Goal: Transaction & Acquisition: Obtain resource

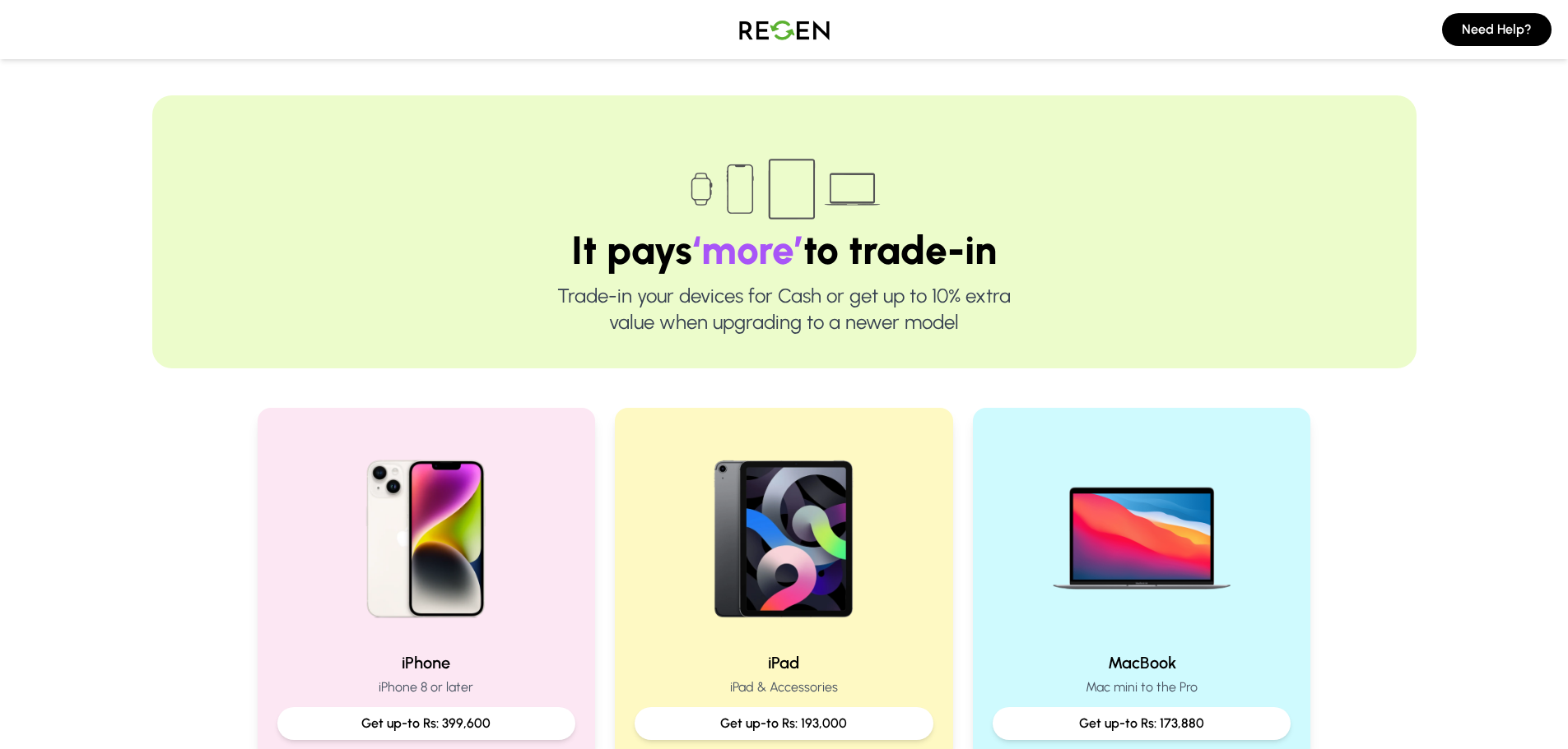
scroll to position [421, 0]
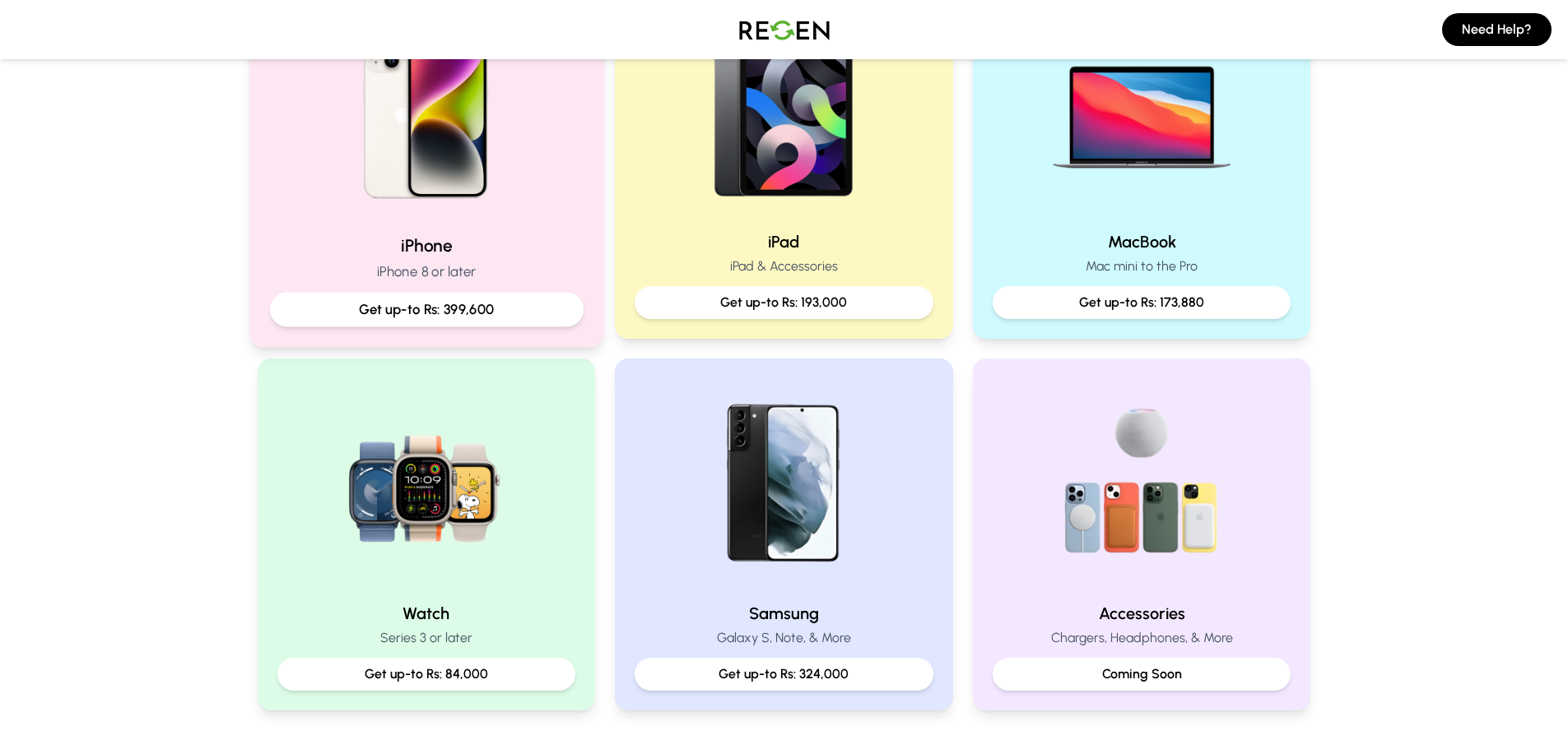
click at [463, 155] on img at bounding box center [425, 110] width 222 height 222
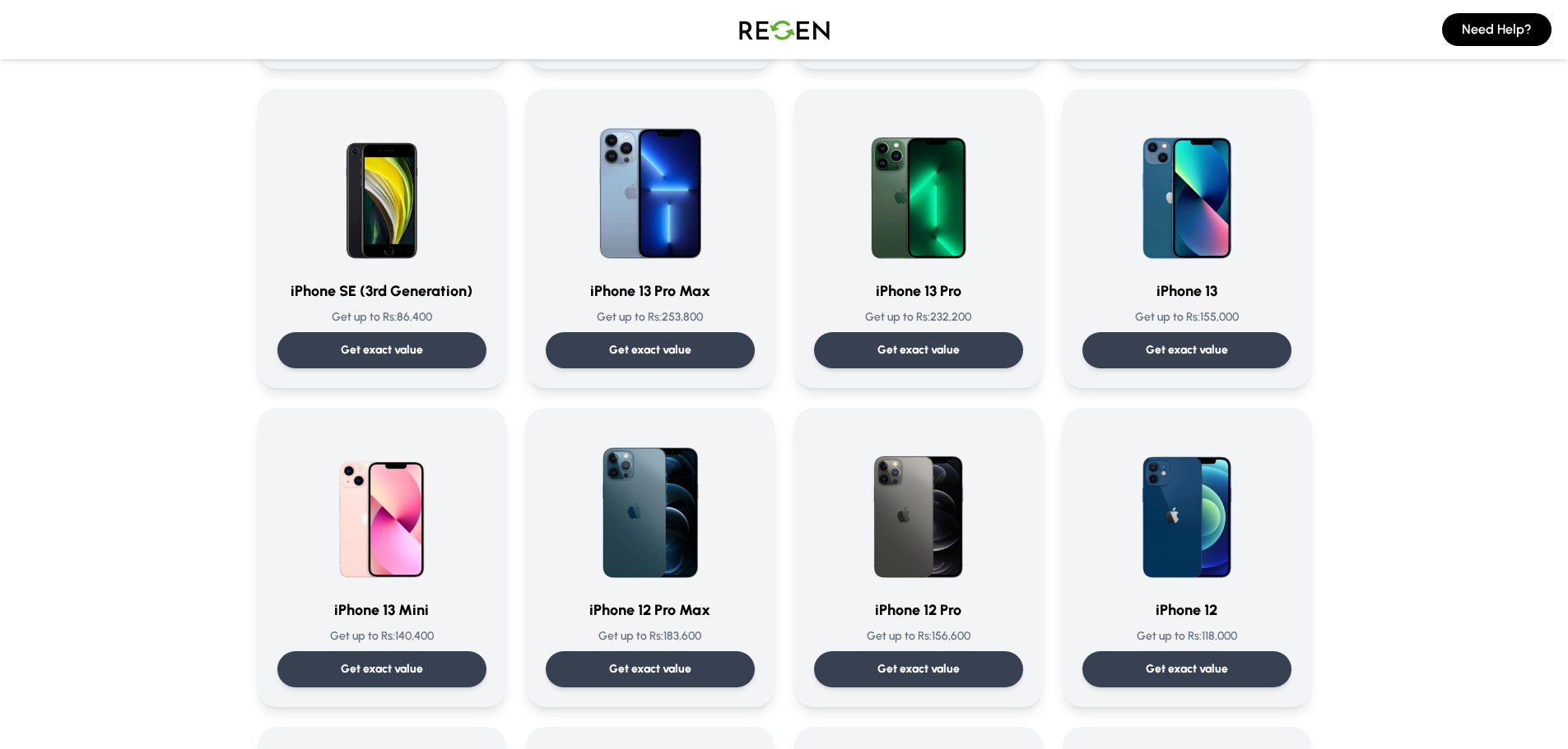
scroll to position [819, 0]
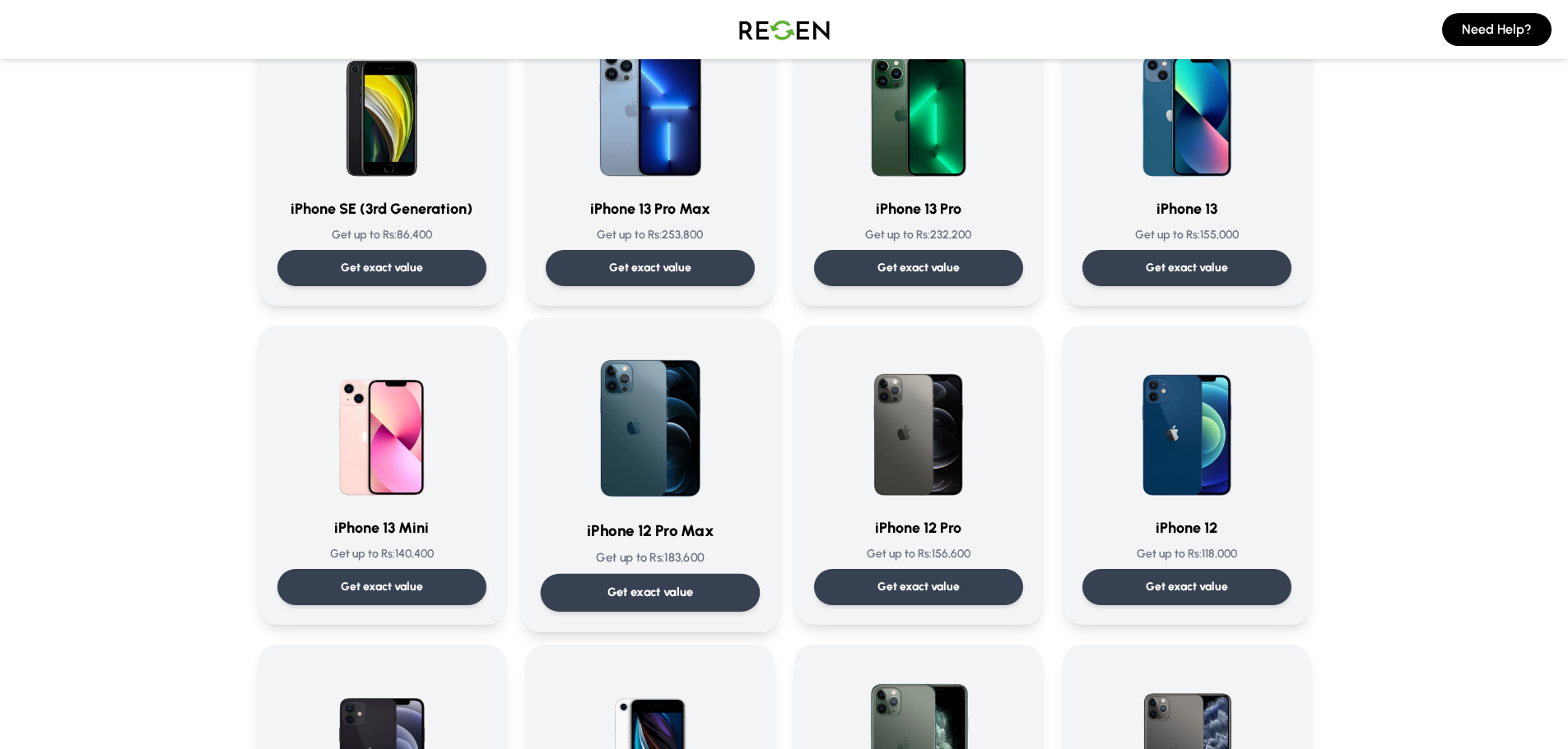
click at [679, 439] on img at bounding box center [650, 422] width 167 height 166
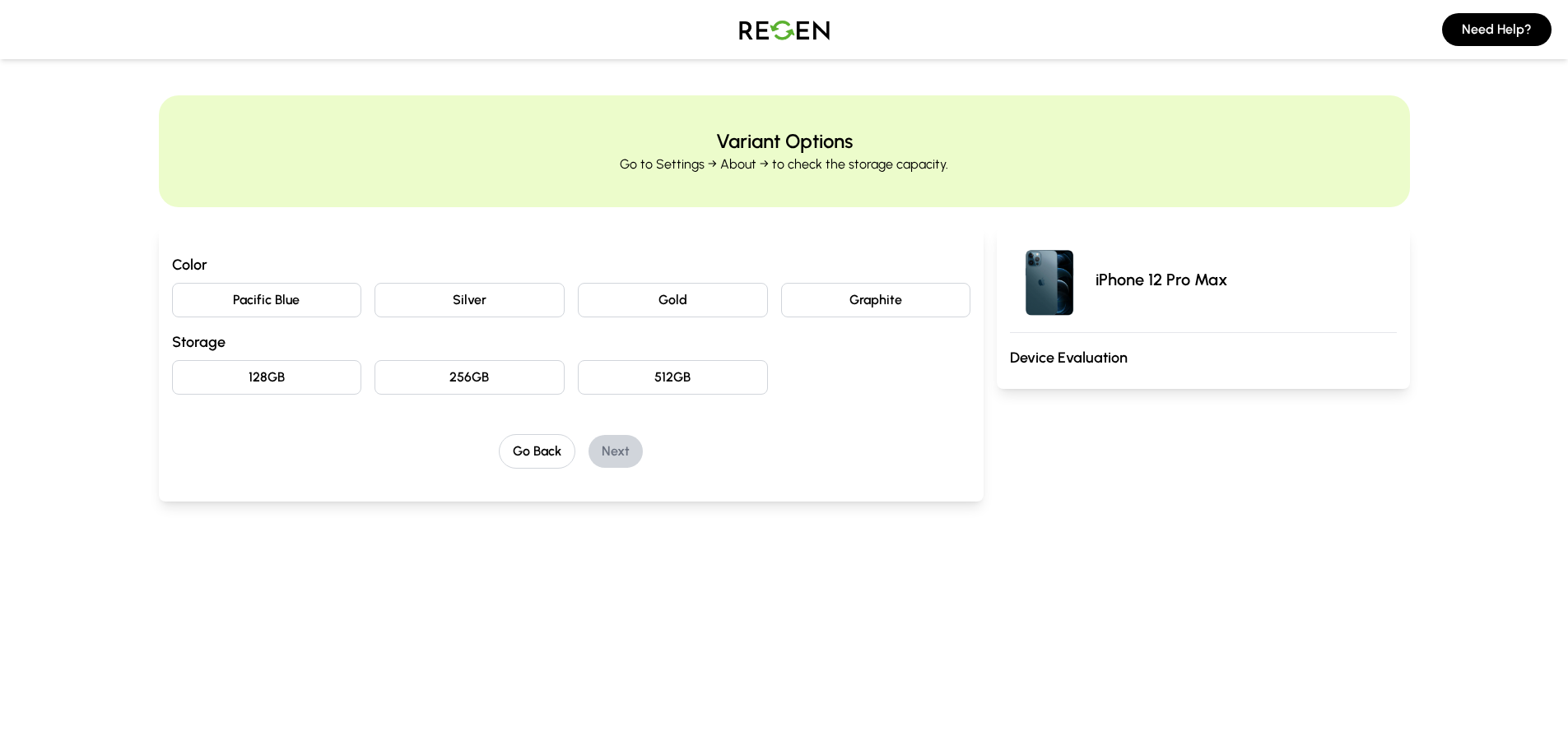
click at [307, 293] on button "Pacific Blue" at bounding box center [267, 300] width 190 height 35
click at [296, 373] on button "128GB" at bounding box center [267, 377] width 190 height 35
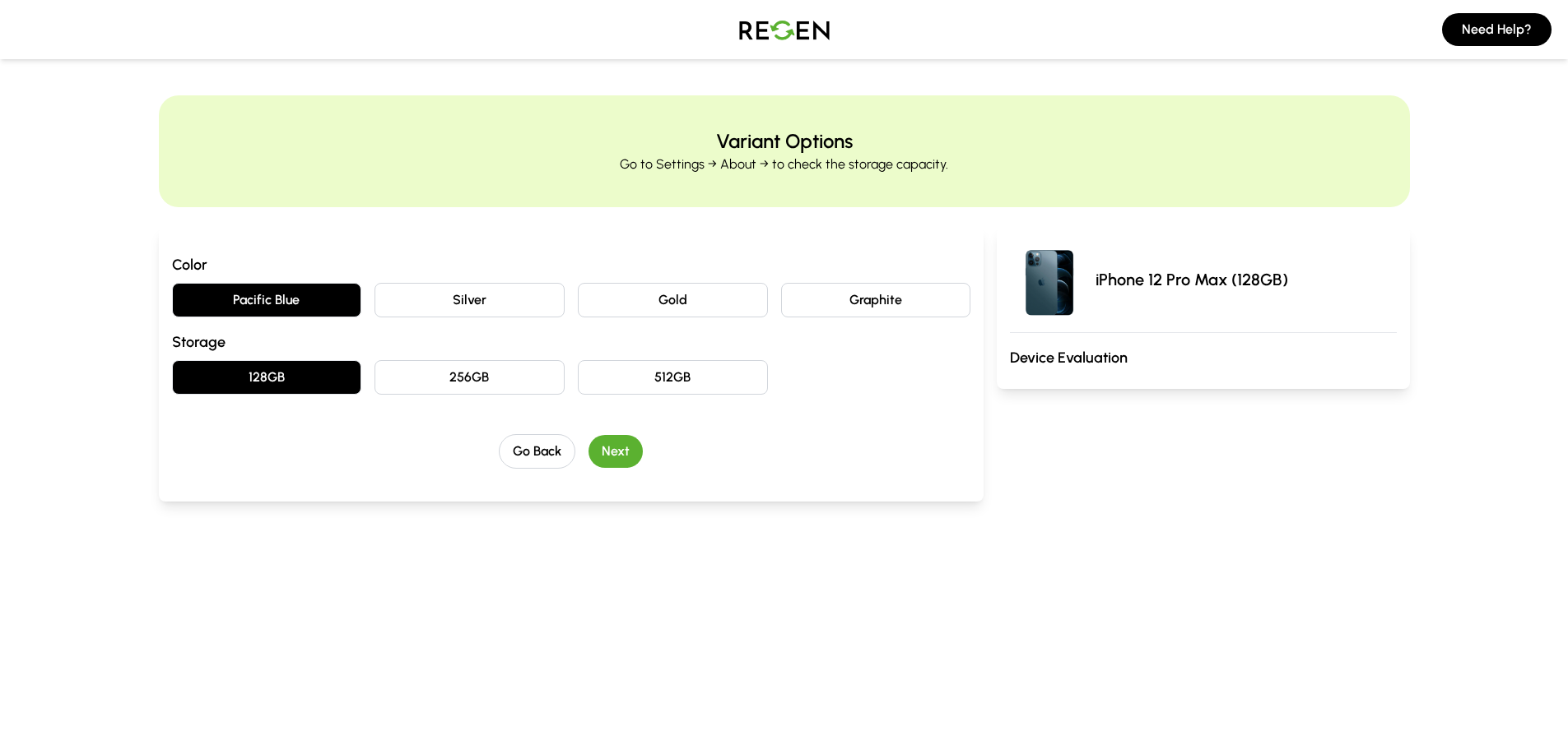
click at [616, 453] on button "Next" at bounding box center [616, 452] width 54 height 33
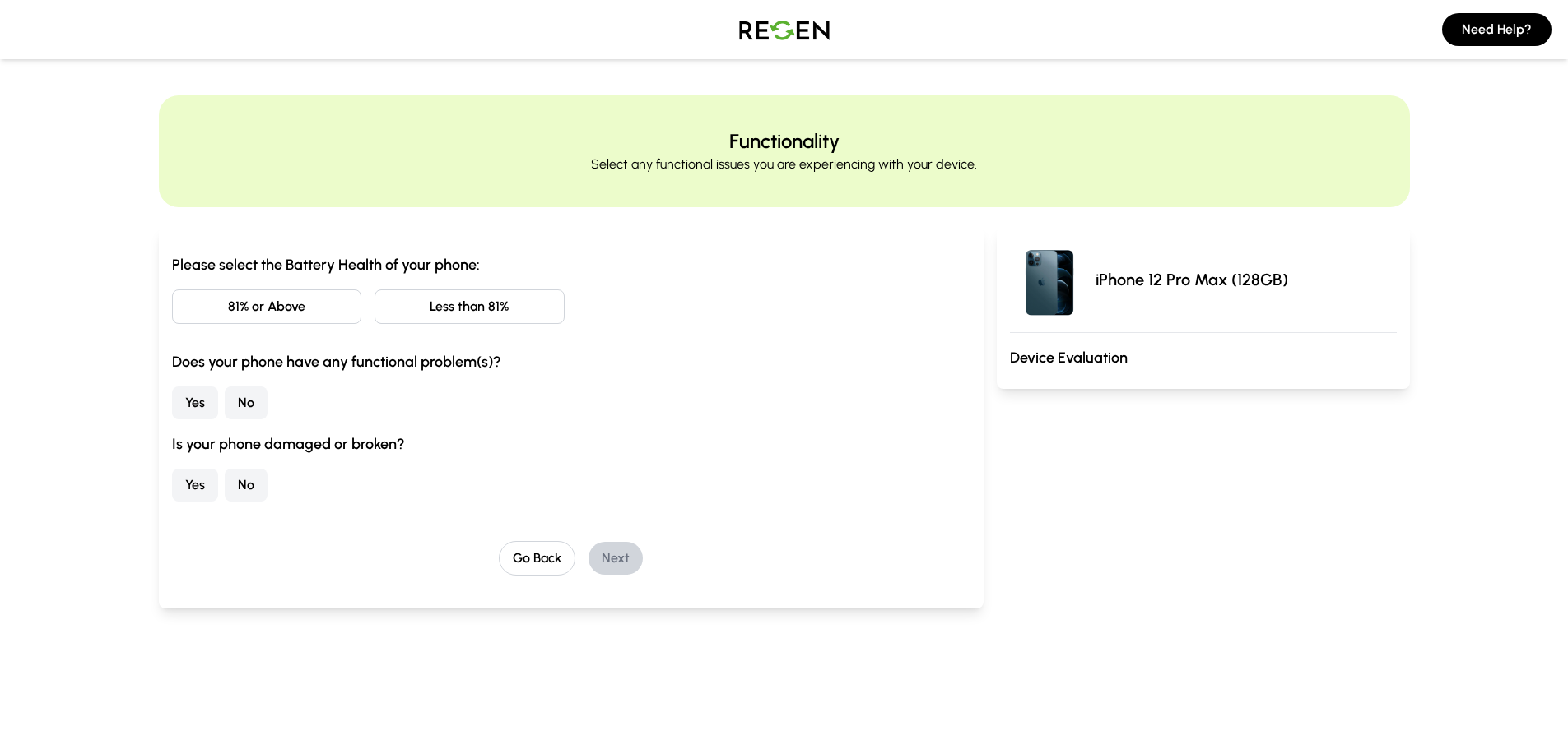
click at [434, 311] on button "Less than 81%" at bounding box center [469, 307] width 190 height 35
click at [237, 393] on button "No" at bounding box center [246, 403] width 43 height 33
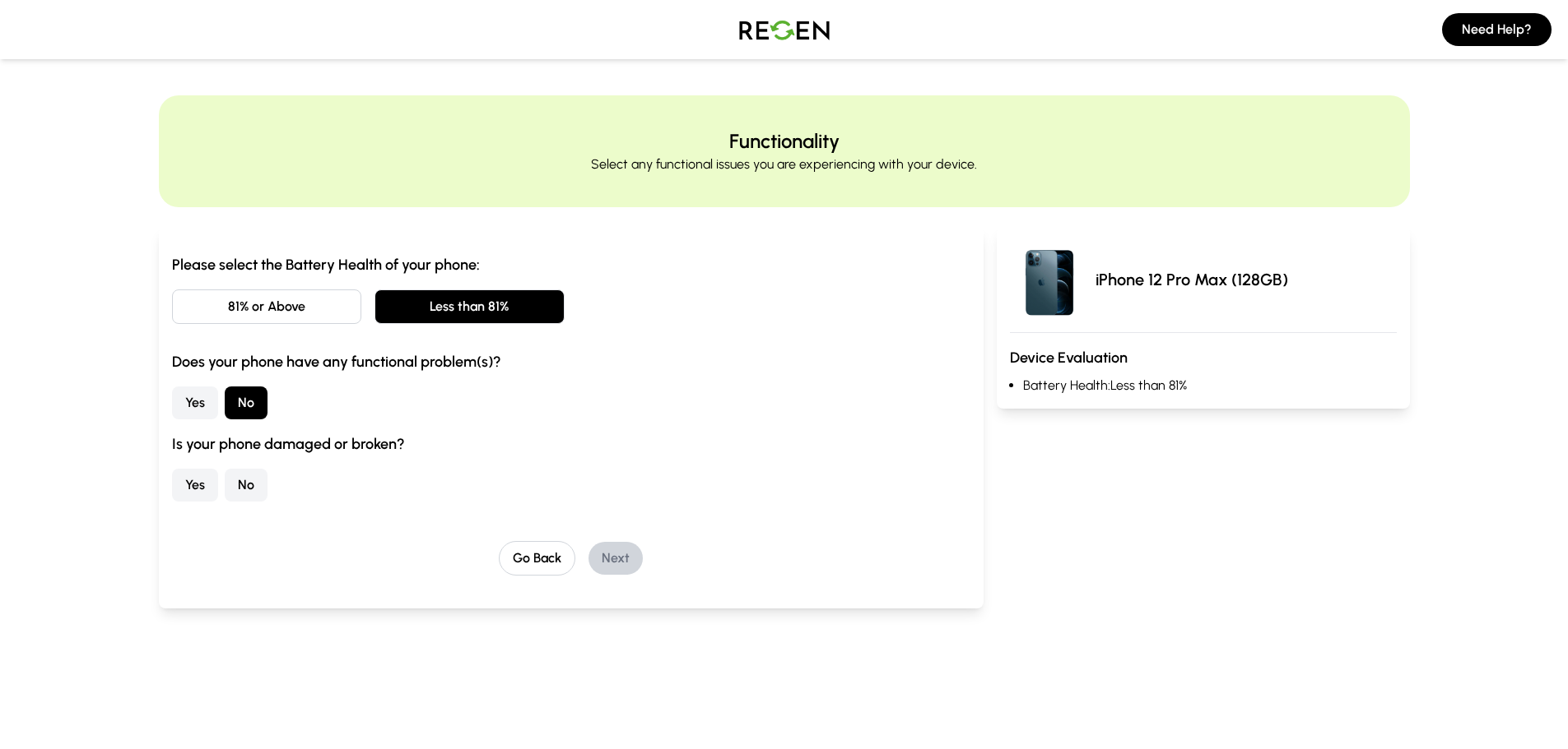
click at [241, 492] on button "No" at bounding box center [246, 485] width 43 height 33
click at [621, 558] on button "Next" at bounding box center [616, 559] width 54 height 33
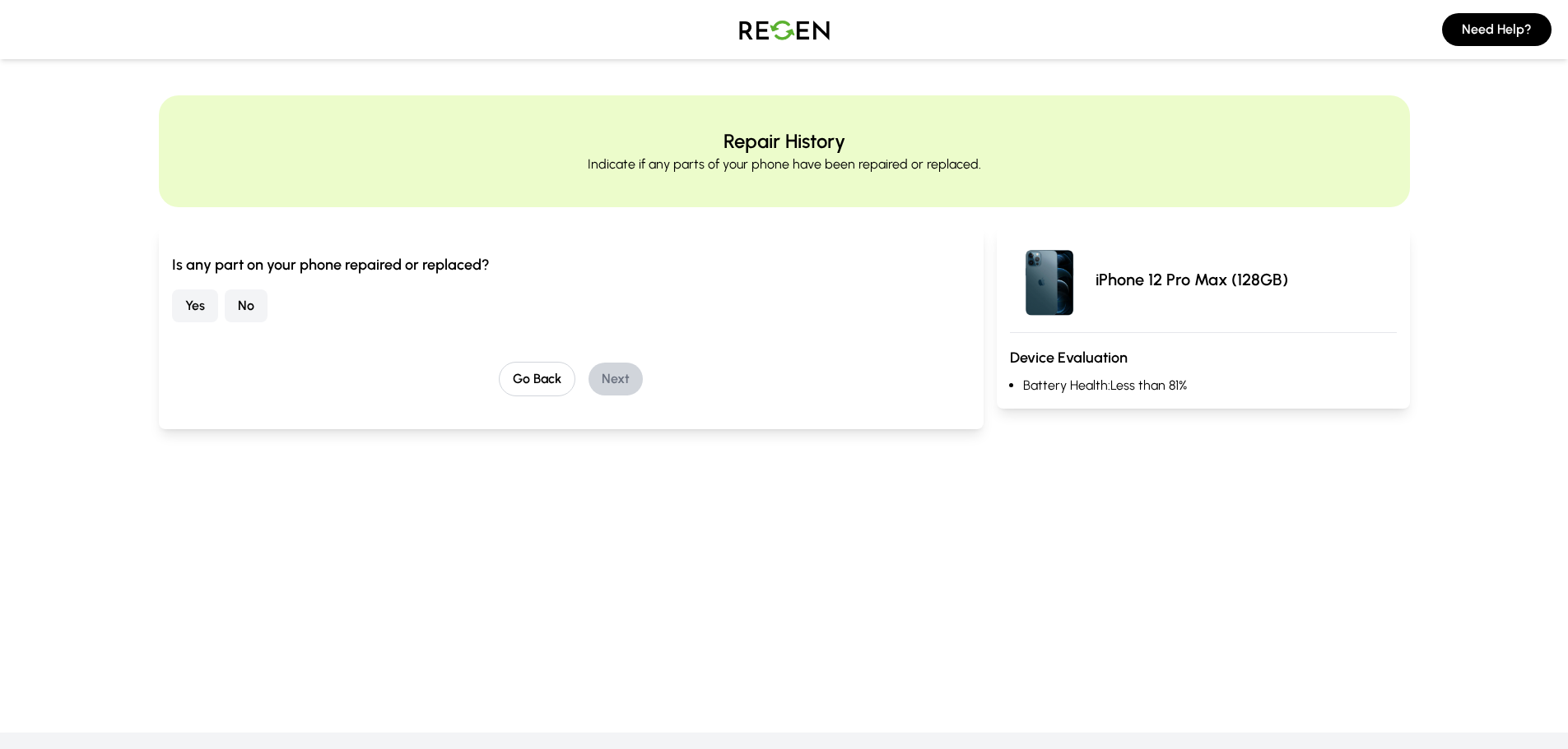
click at [251, 309] on button "No" at bounding box center [246, 306] width 43 height 33
click at [603, 372] on button "Next" at bounding box center [616, 379] width 54 height 33
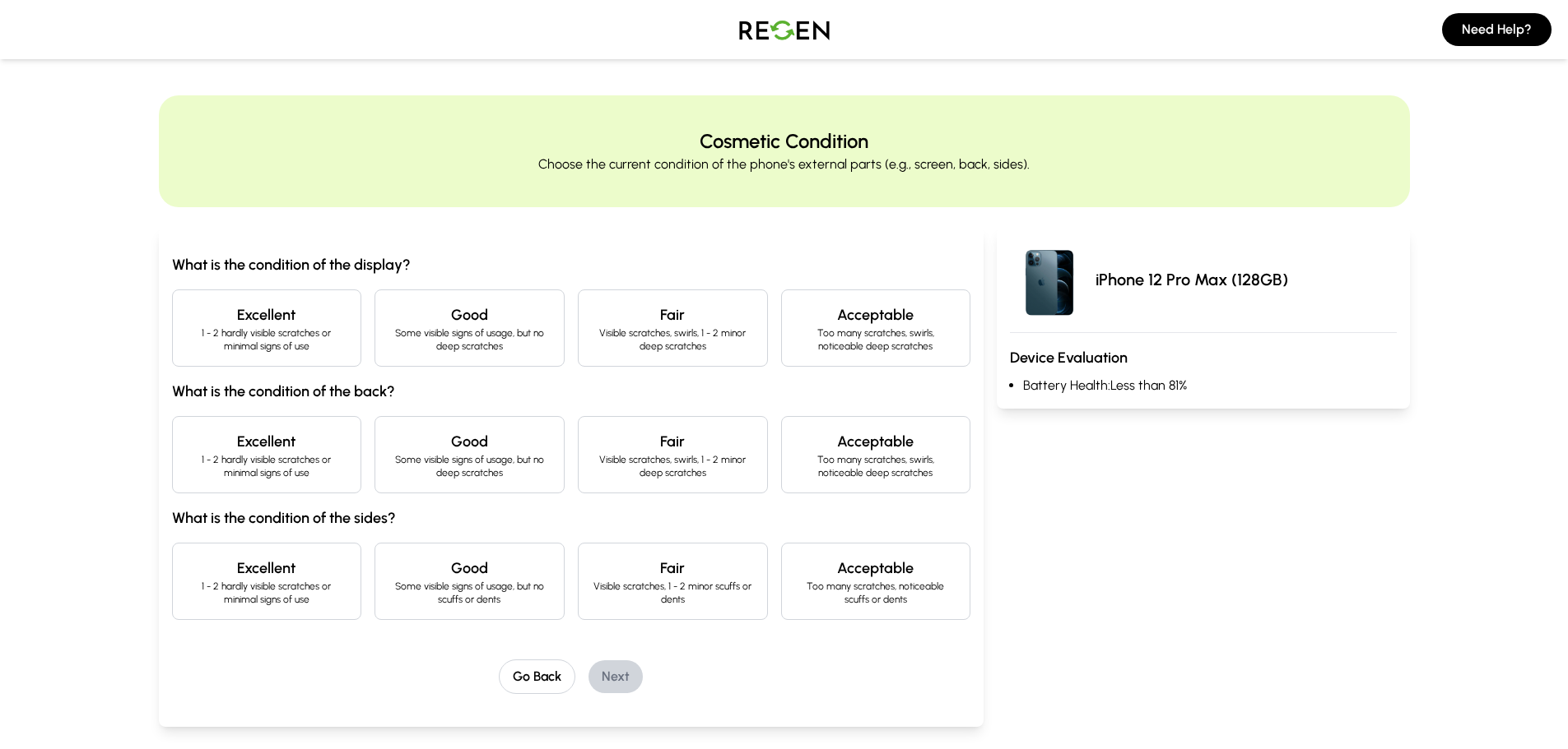
click at [503, 332] on p "Some visible signs of usage, but no deep scratches" at bounding box center [469, 339] width 162 height 26
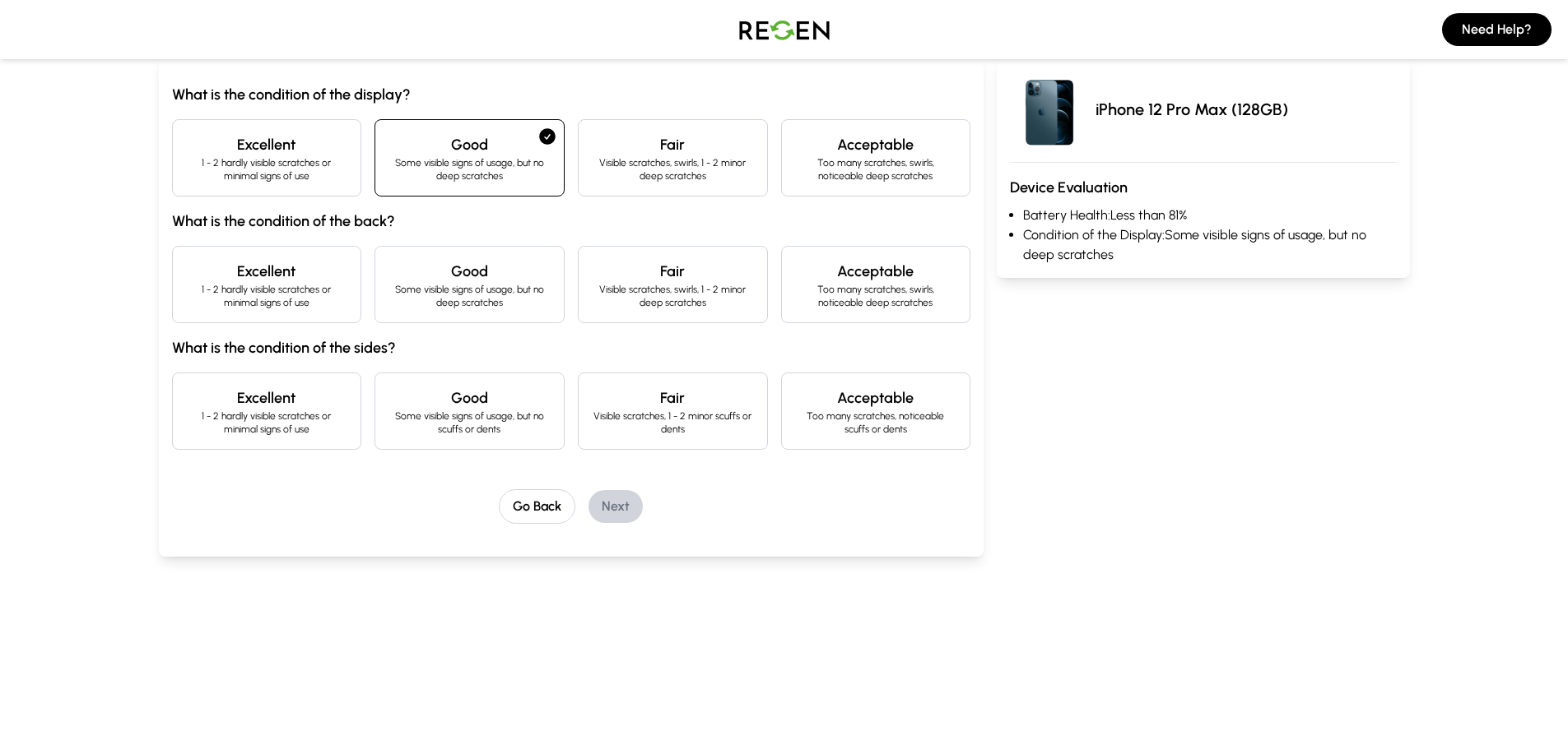
scroll to position [171, 0]
click at [443, 300] on p "Some visible signs of usage, but no deep scratches" at bounding box center [469, 295] width 162 height 26
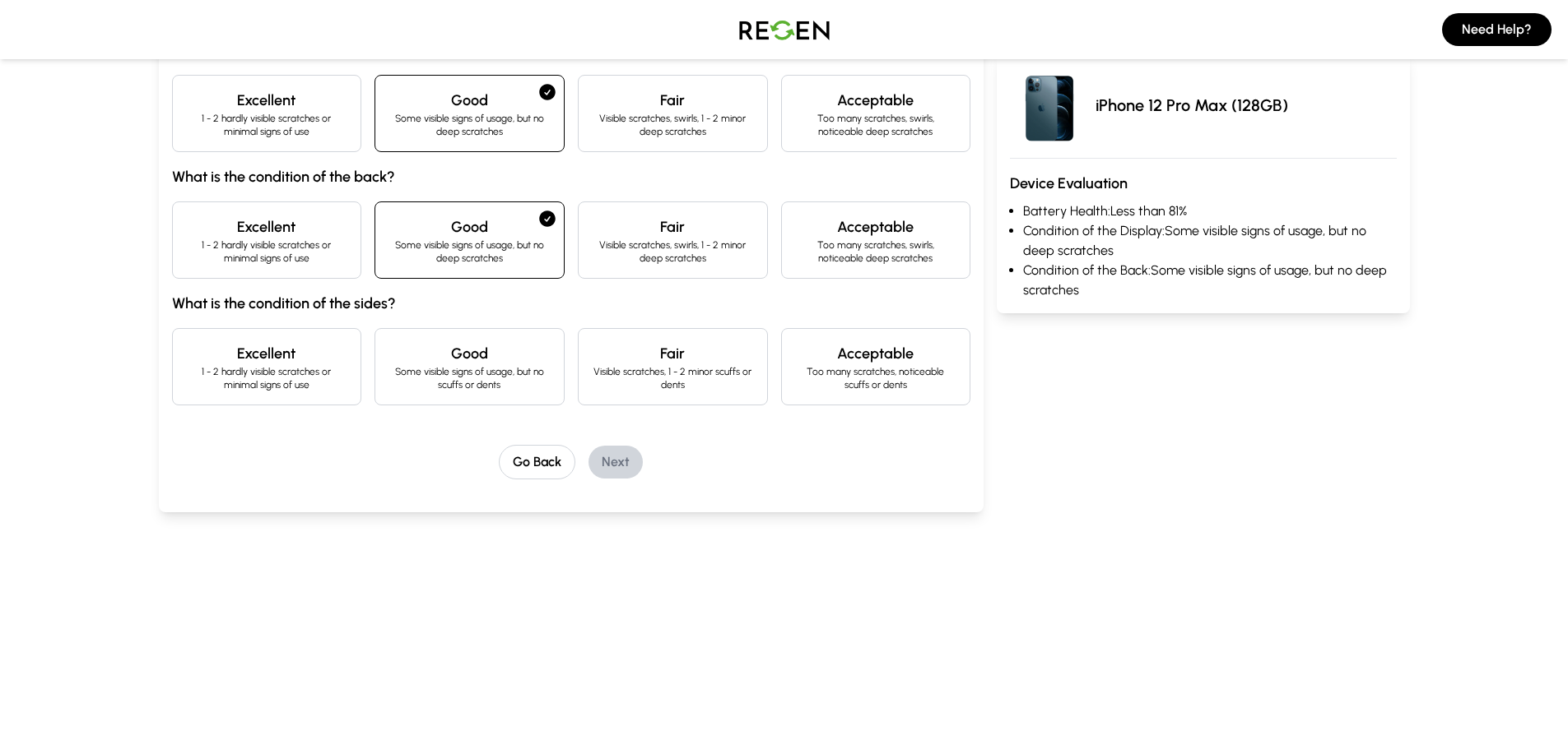
click at [445, 364] on h4 "Good" at bounding box center [469, 353] width 162 height 23
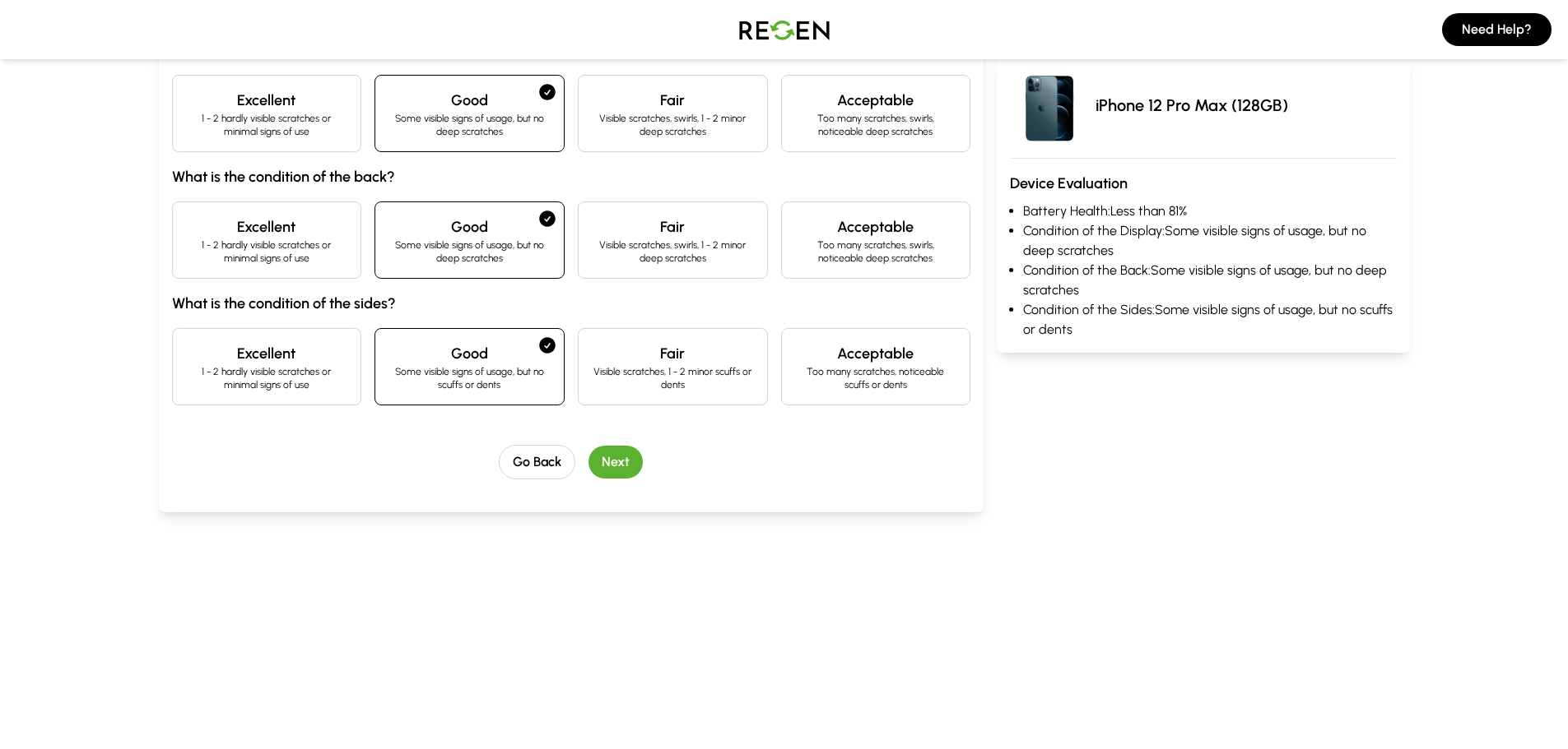
click at [302, 118] on p "1 - 2 hardly visible scratches or minimal signs of use" at bounding box center [267, 125] width 162 height 26
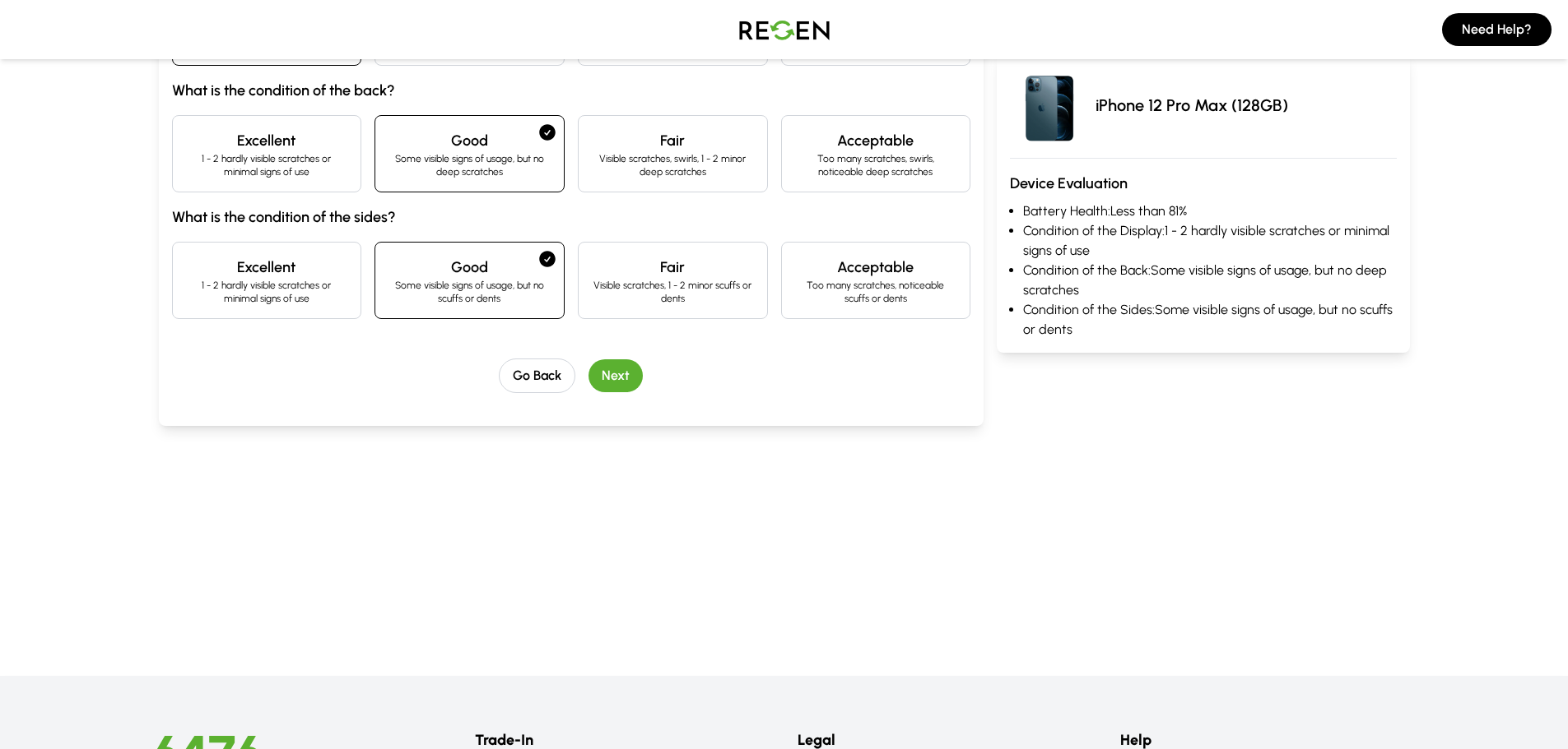
scroll to position [275, 0]
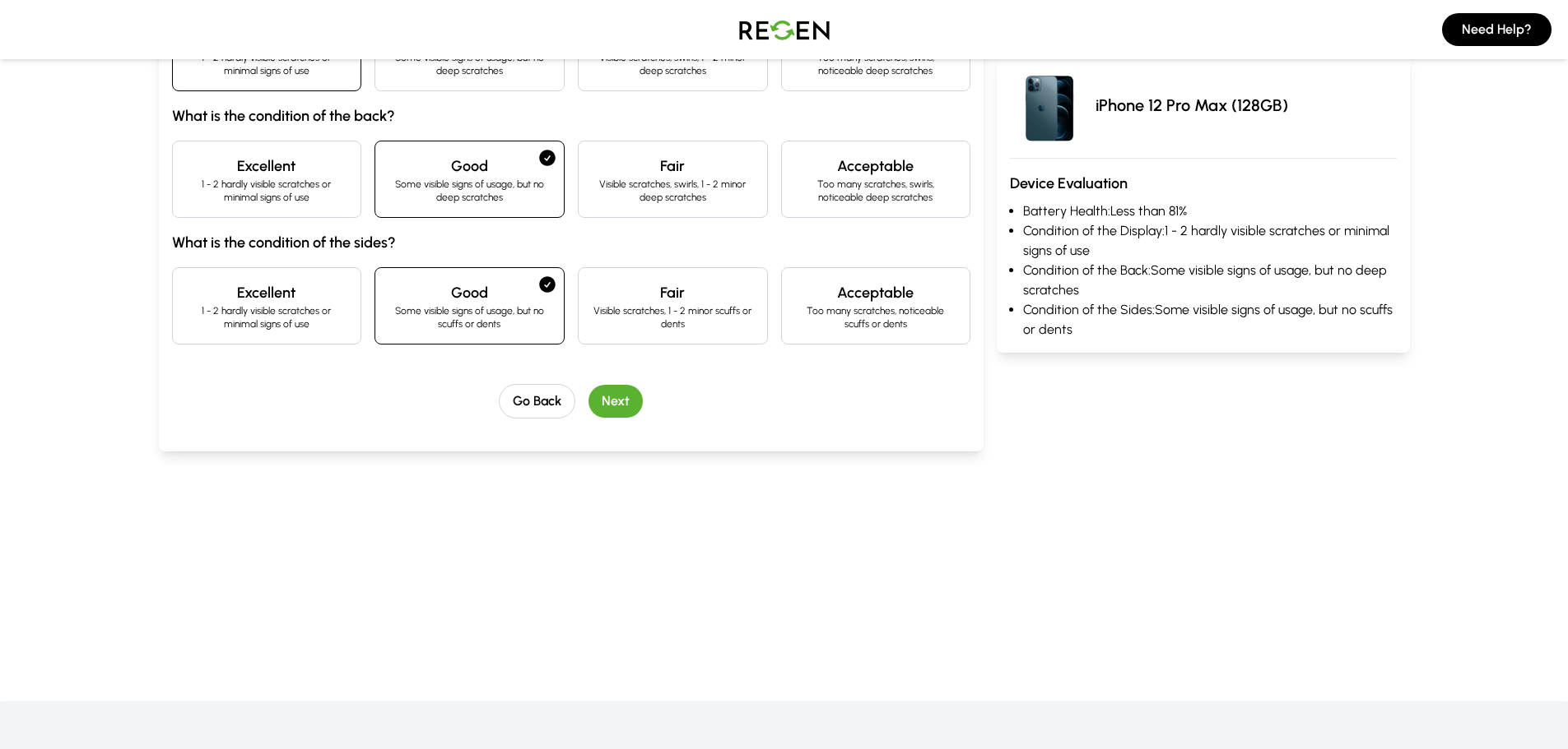
click at [609, 404] on button "Next" at bounding box center [616, 401] width 54 height 33
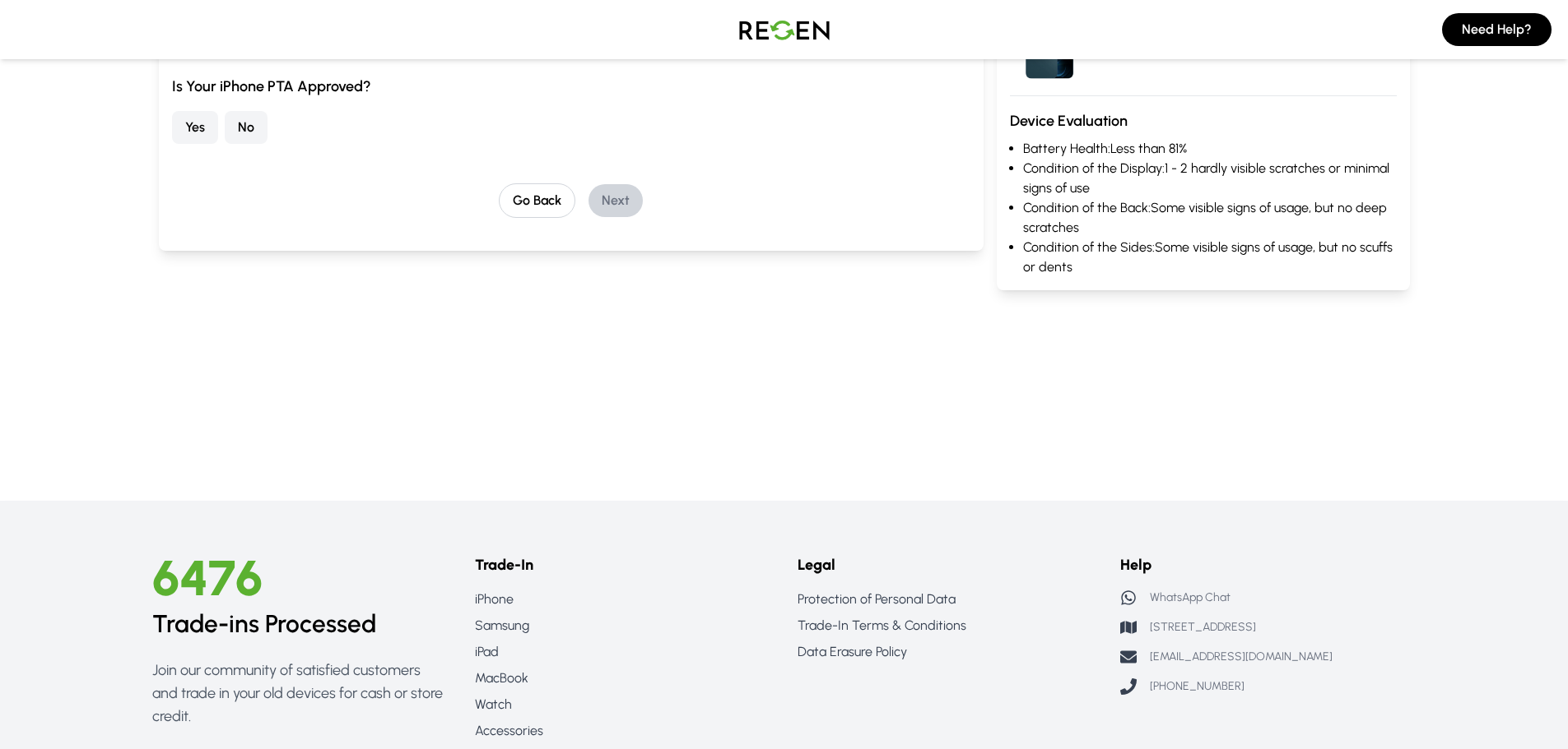
scroll to position [75, 0]
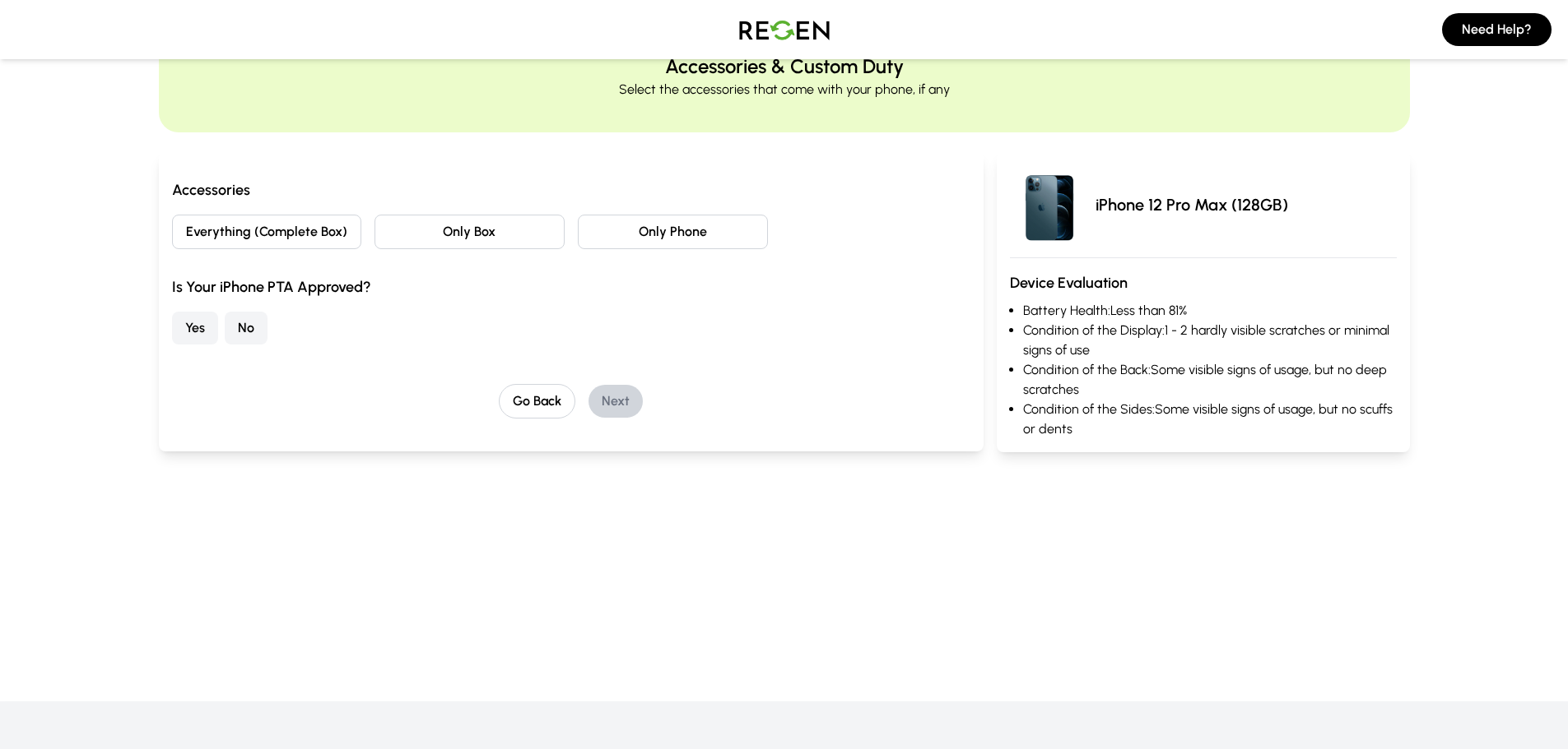
click at [314, 241] on button "Everything (Complete Box)" at bounding box center [267, 232] width 190 height 35
click at [474, 228] on button "Only Box" at bounding box center [469, 232] width 190 height 35
click at [200, 325] on button "Yes" at bounding box center [195, 328] width 46 height 33
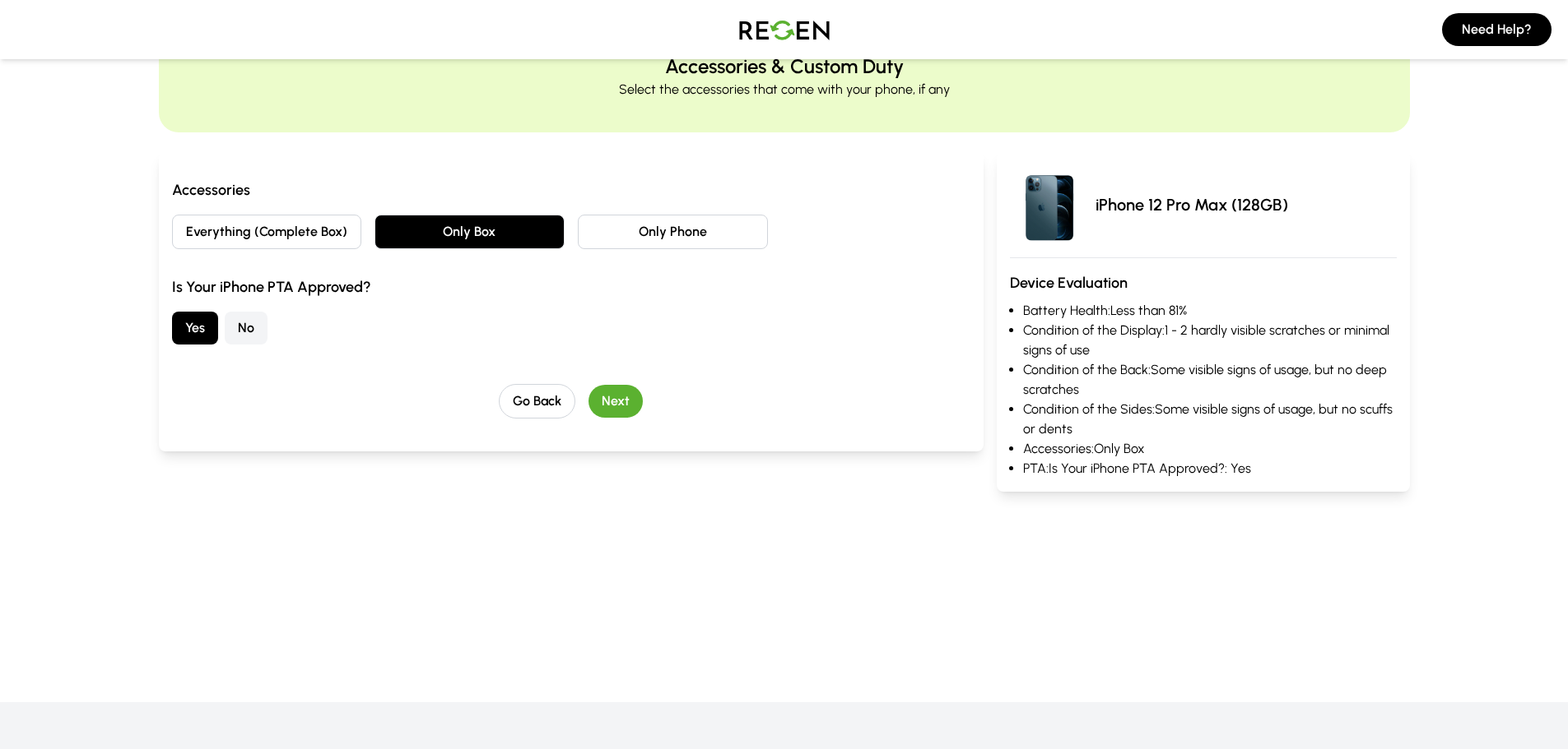
click at [611, 394] on button "Next" at bounding box center [616, 401] width 54 height 33
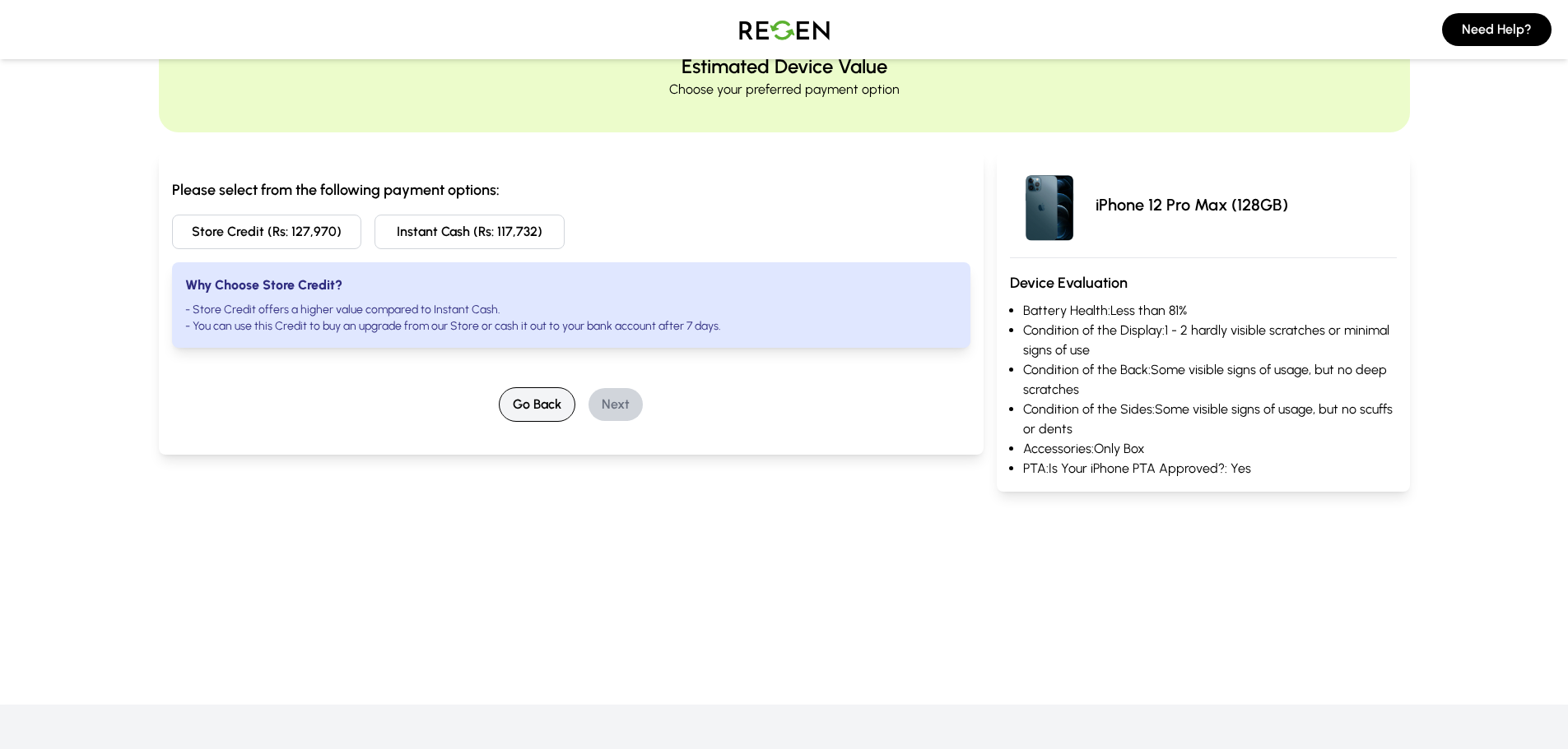
click at [529, 399] on button "Go Back" at bounding box center [537, 405] width 77 height 35
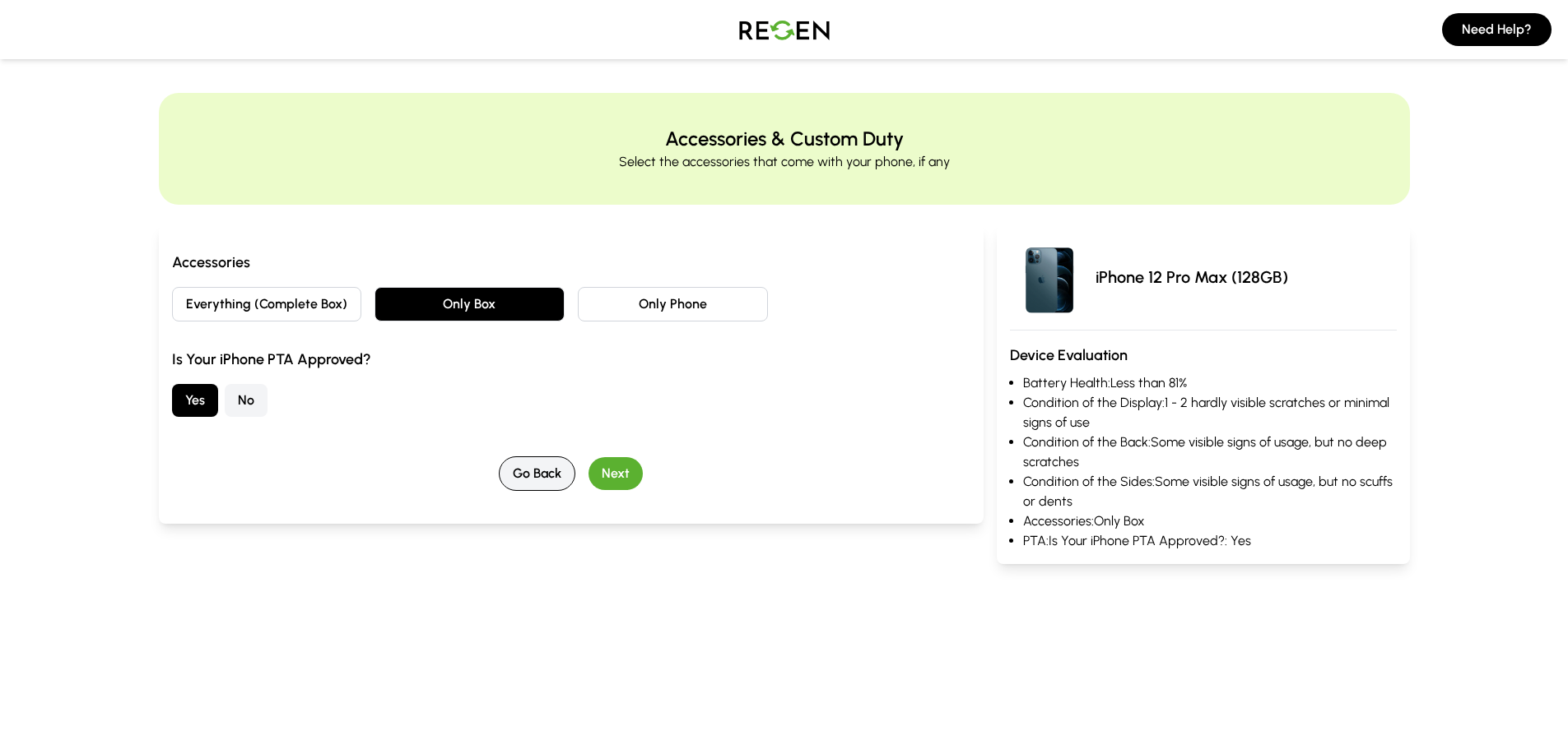
scroll to position [0, 0]
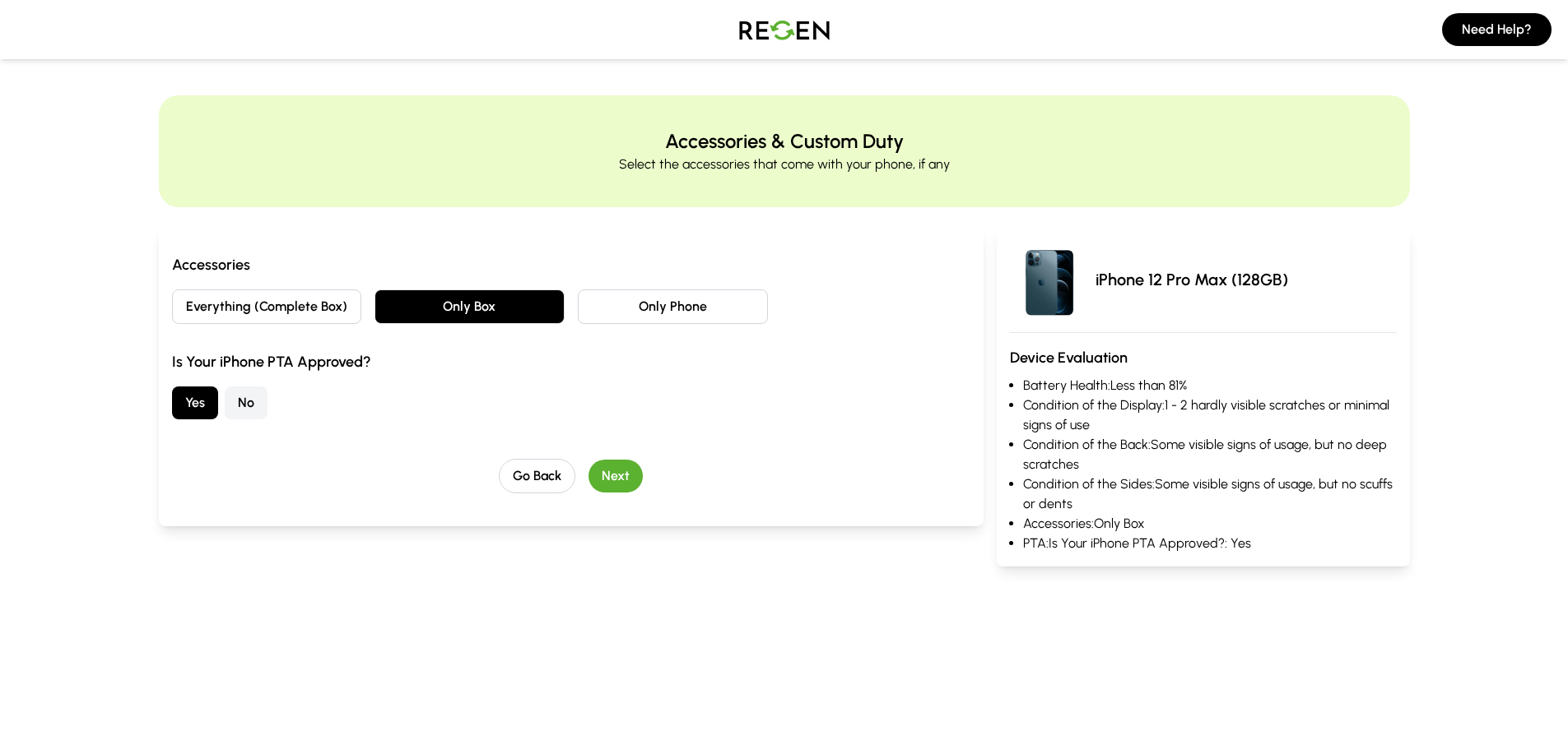
click at [300, 300] on button "Everything (Complete Box)" at bounding box center [267, 307] width 190 height 35
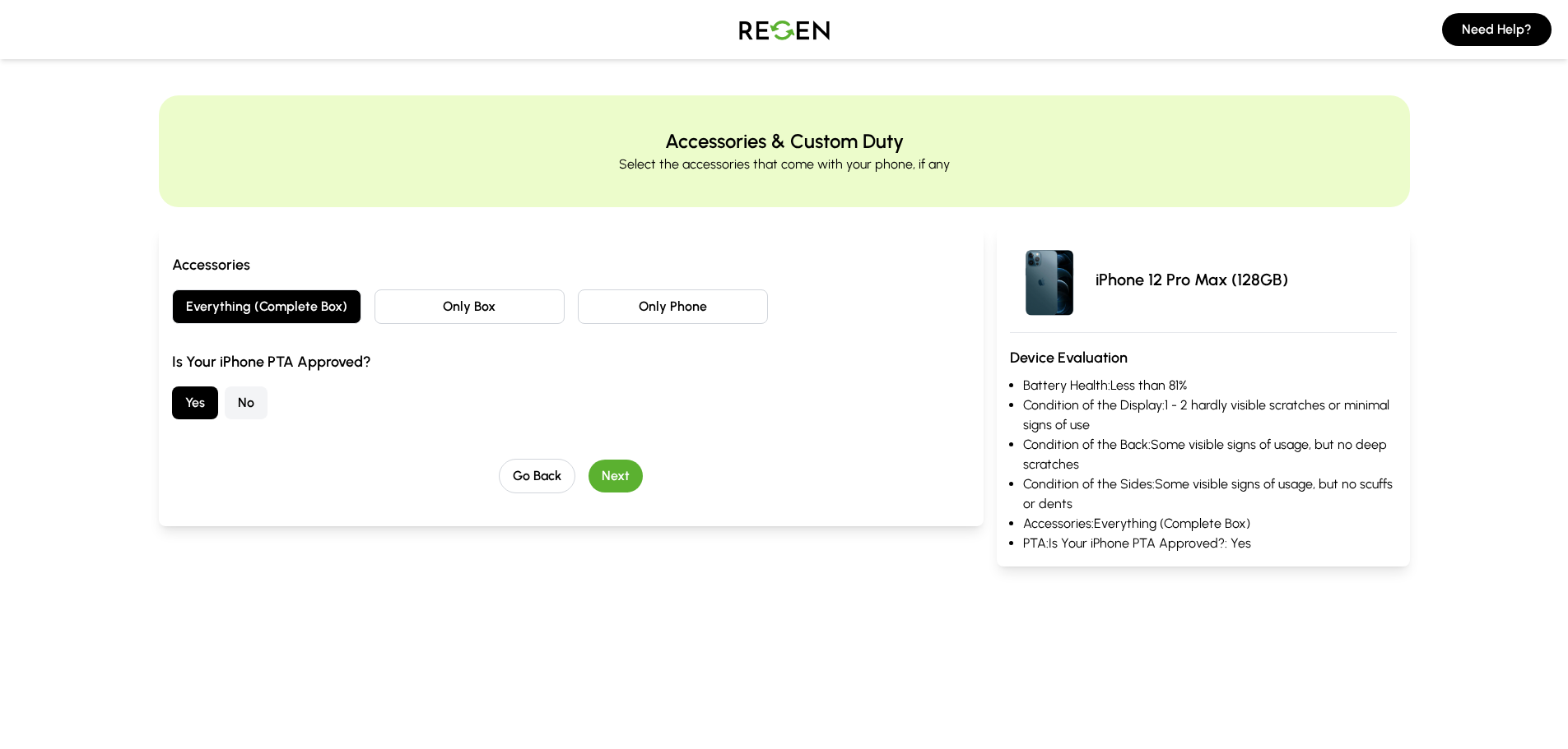
click at [616, 475] on button "Next" at bounding box center [616, 476] width 54 height 33
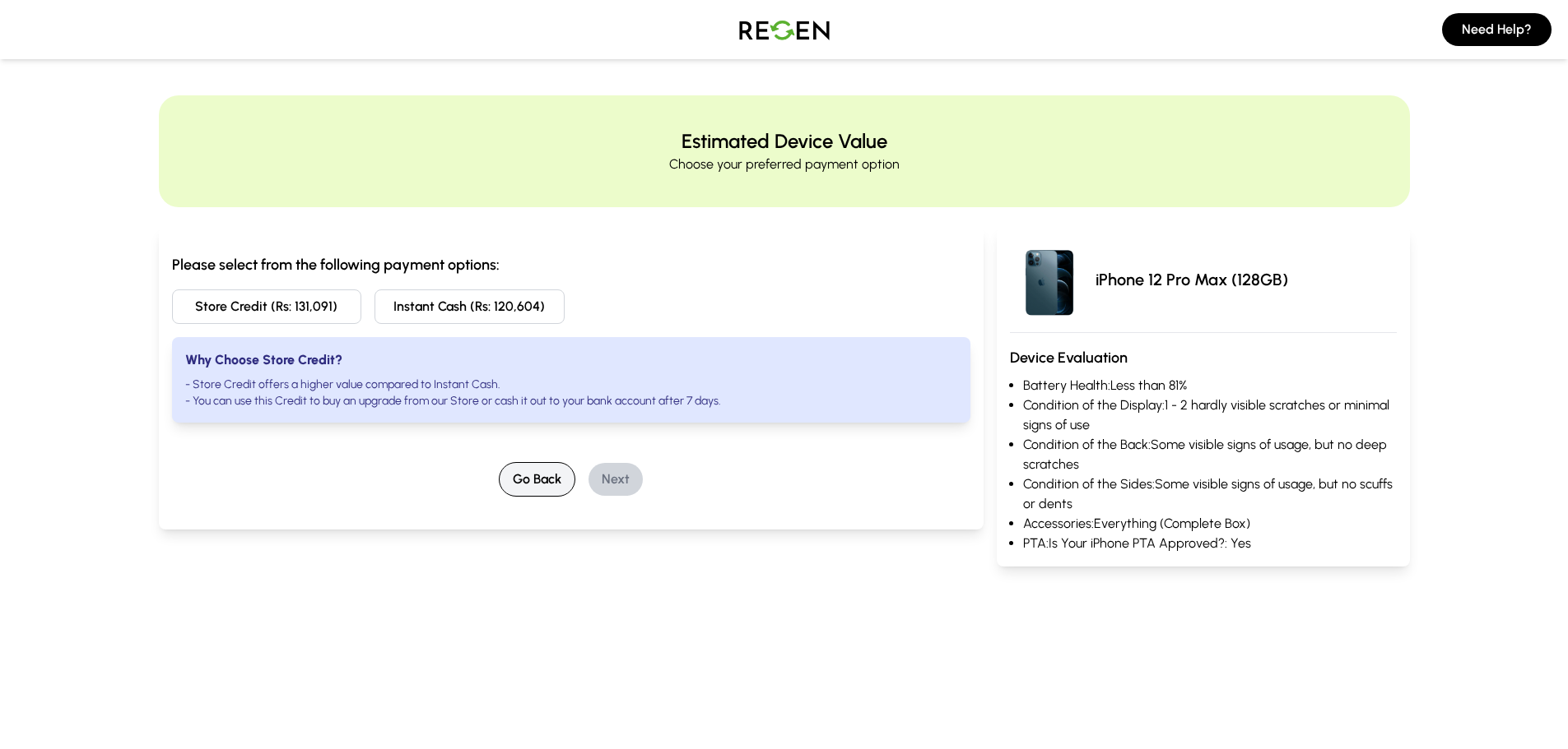
click at [532, 484] on button "Go Back" at bounding box center [537, 480] width 77 height 35
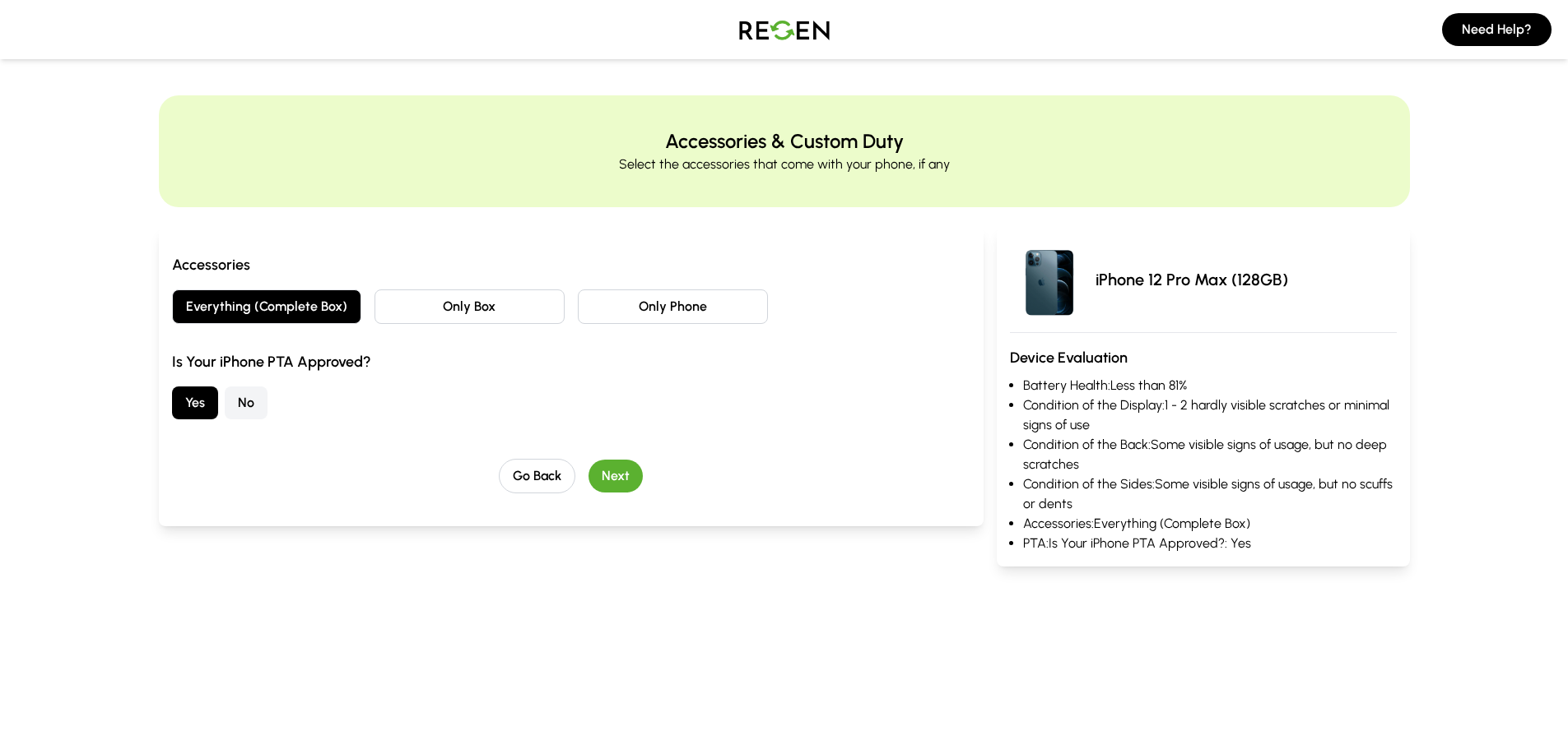
click at [528, 301] on button "Only Box" at bounding box center [469, 307] width 190 height 35
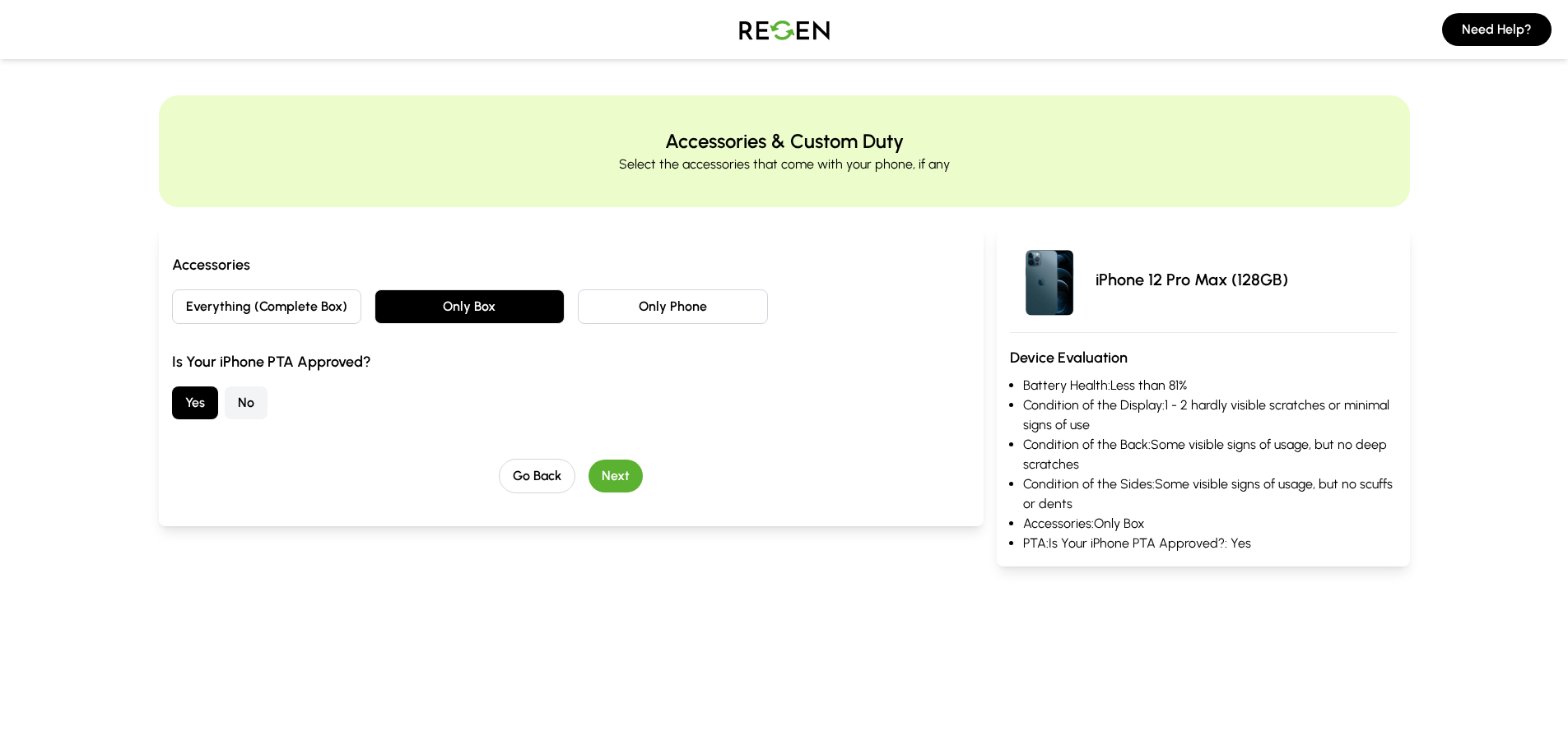
click at [627, 476] on button "Next" at bounding box center [616, 476] width 54 height 33
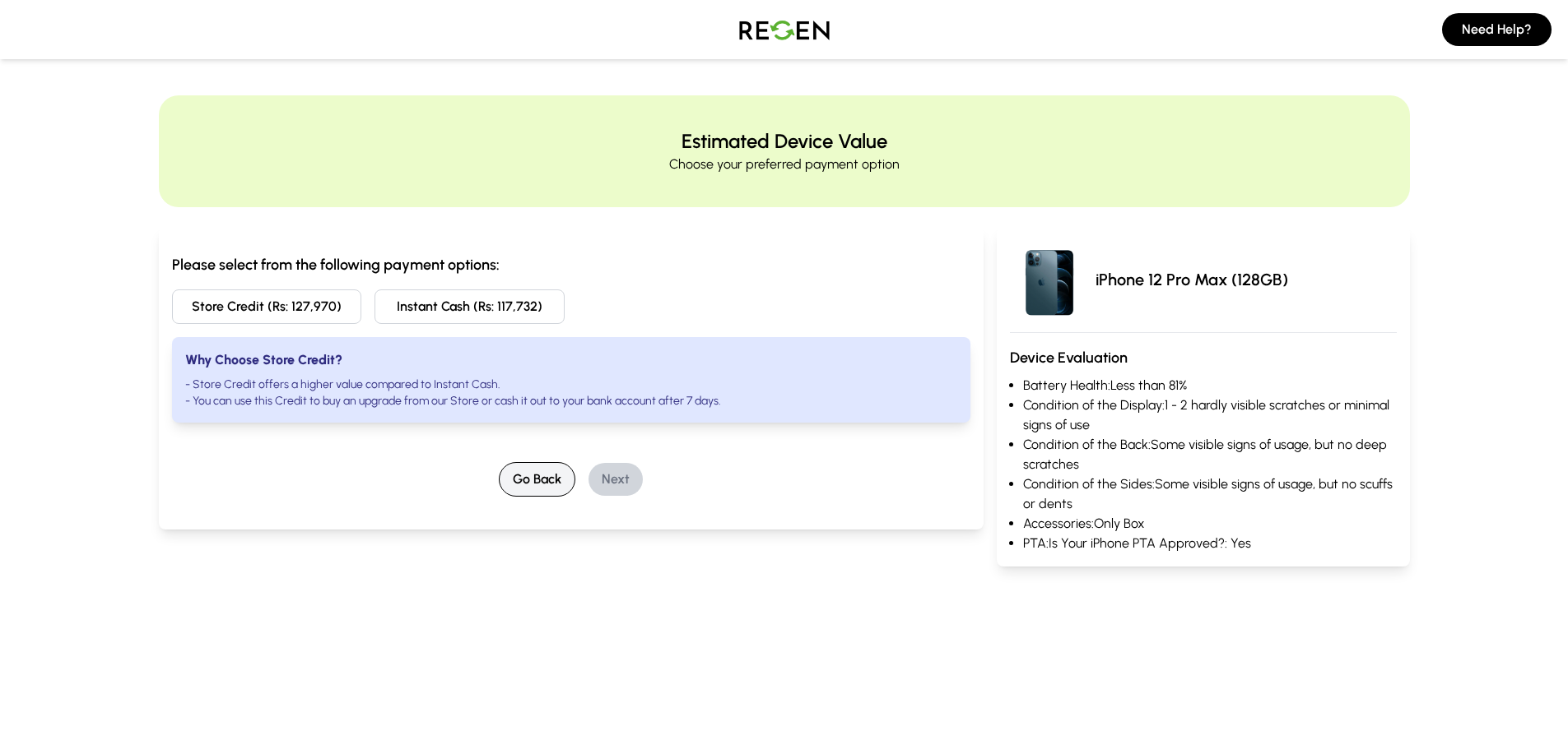
click at [552, 483] on button "Go Back" at bounding box center [537, 480] width 77 height 35
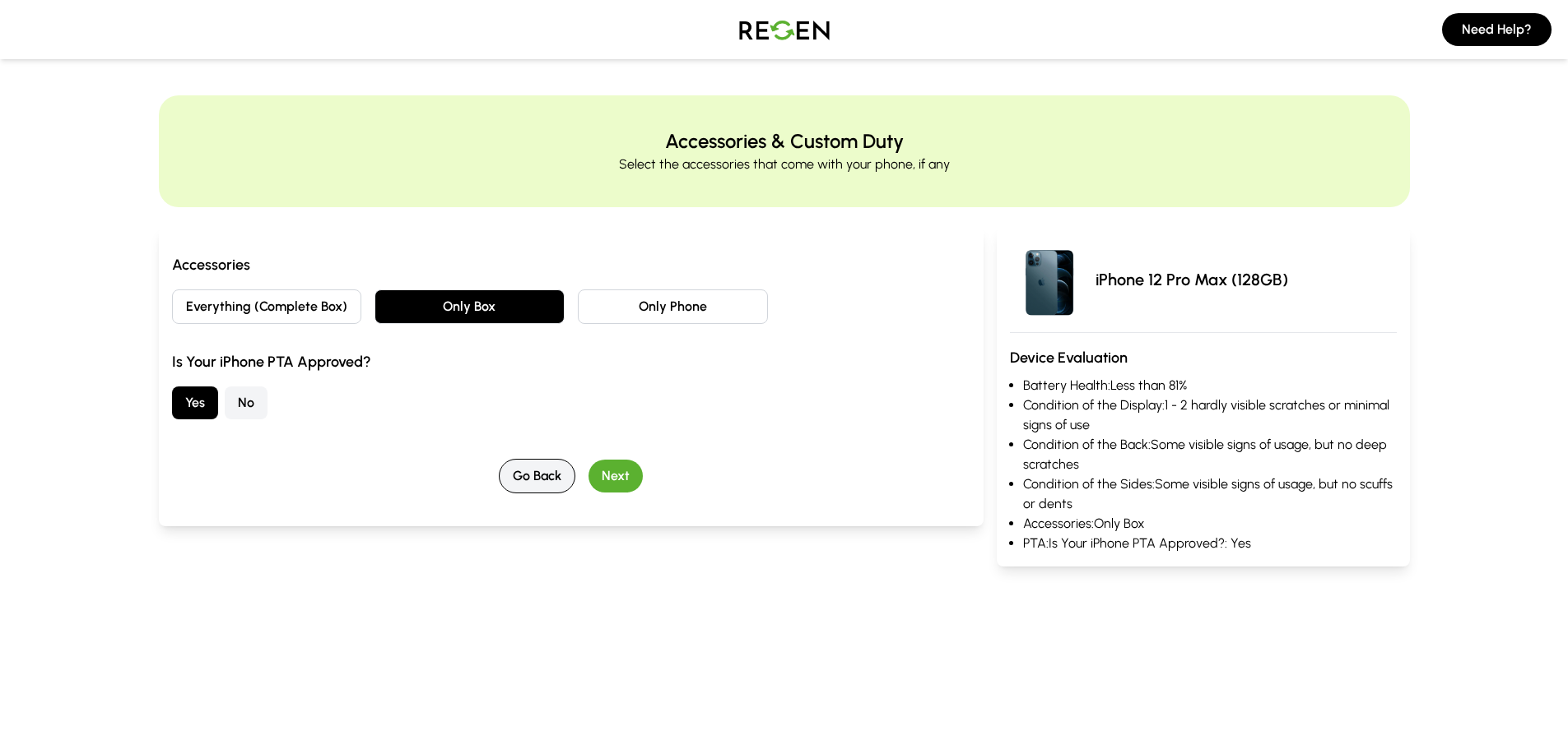
click at [552, 483] on button "Go Back" at bounding box center [537, 476] width 77 height 35
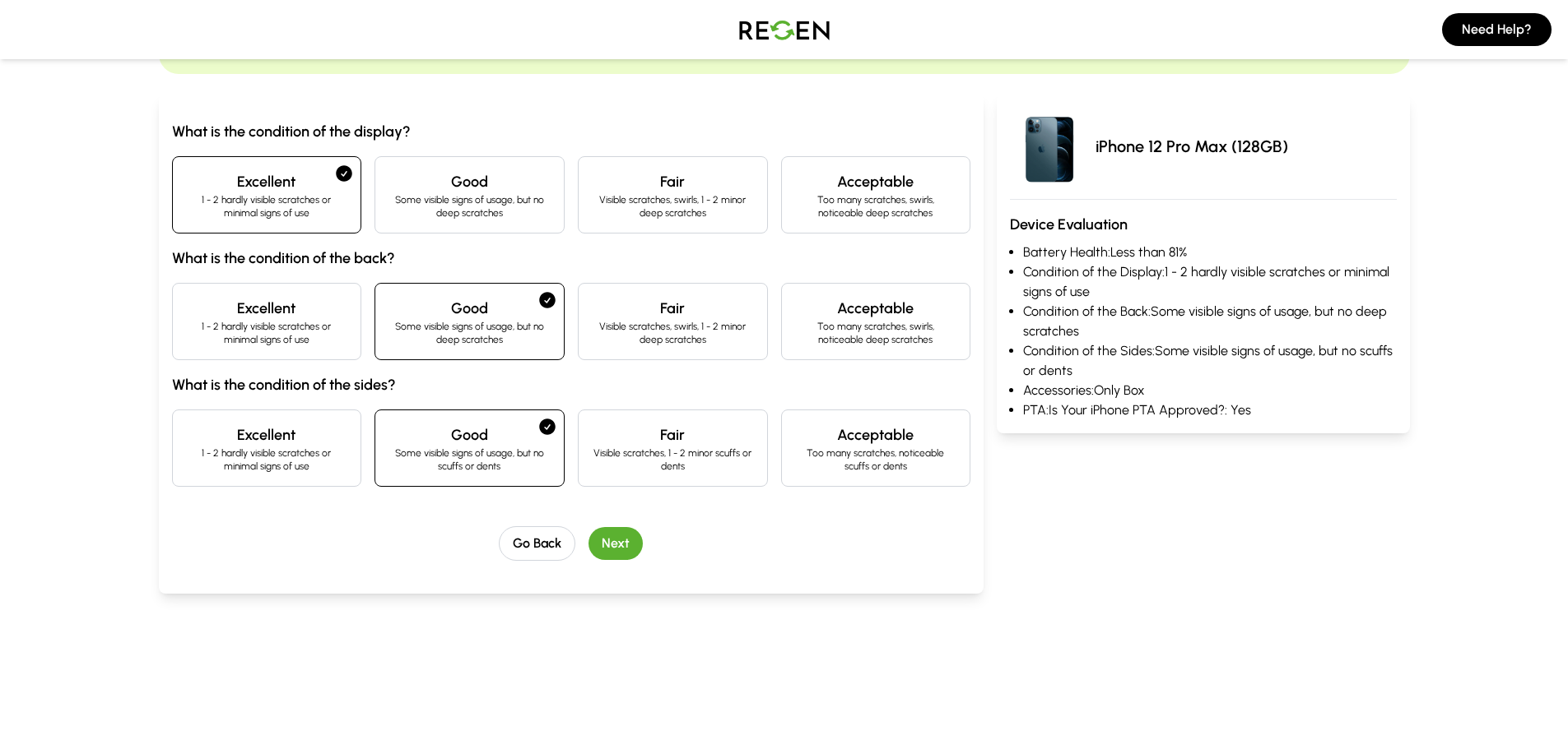
scroll to position [134, 0]
click at [536, 536] on button "Go Back" at bounding box center [537, 543] width 77 height 35
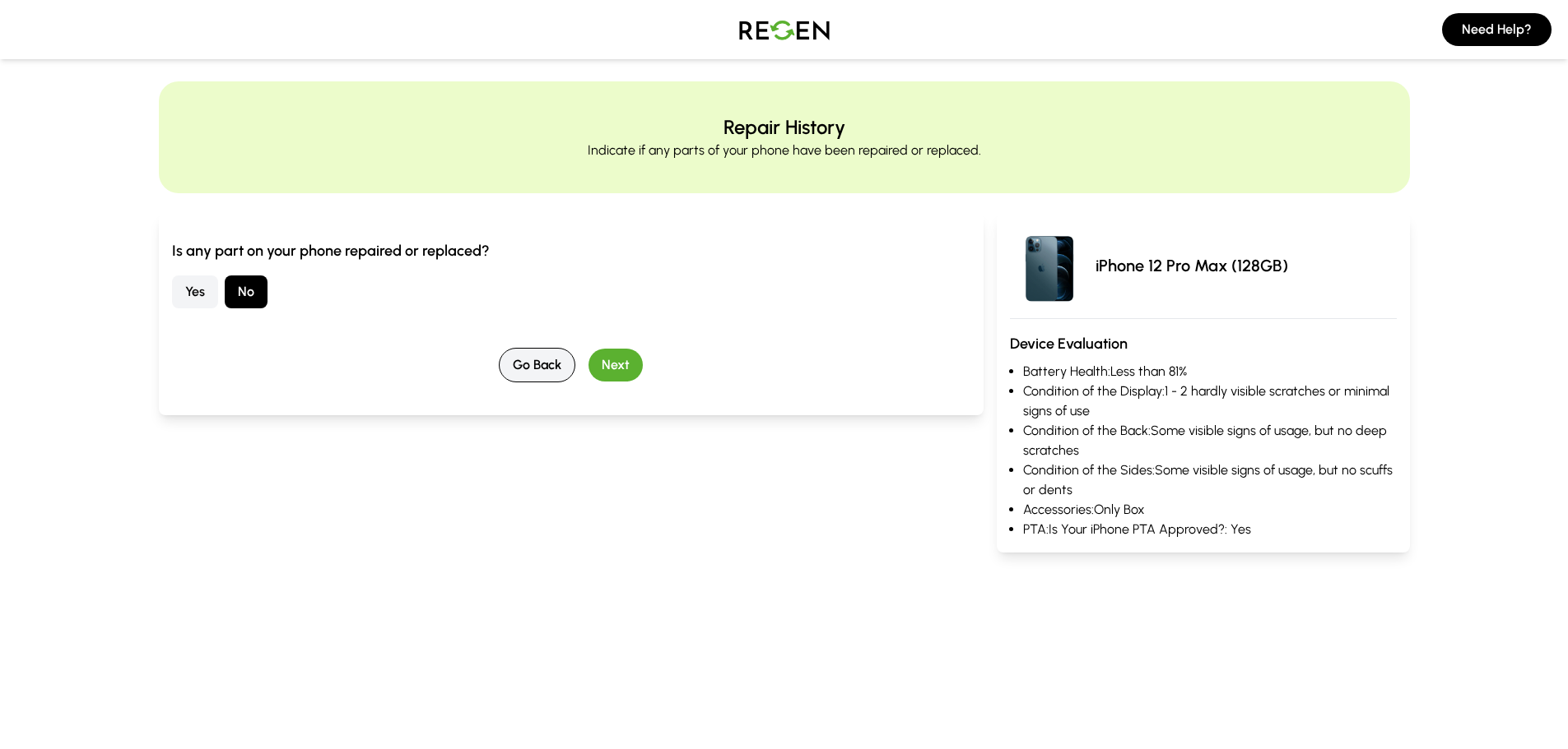
scroll to position [0, 0]
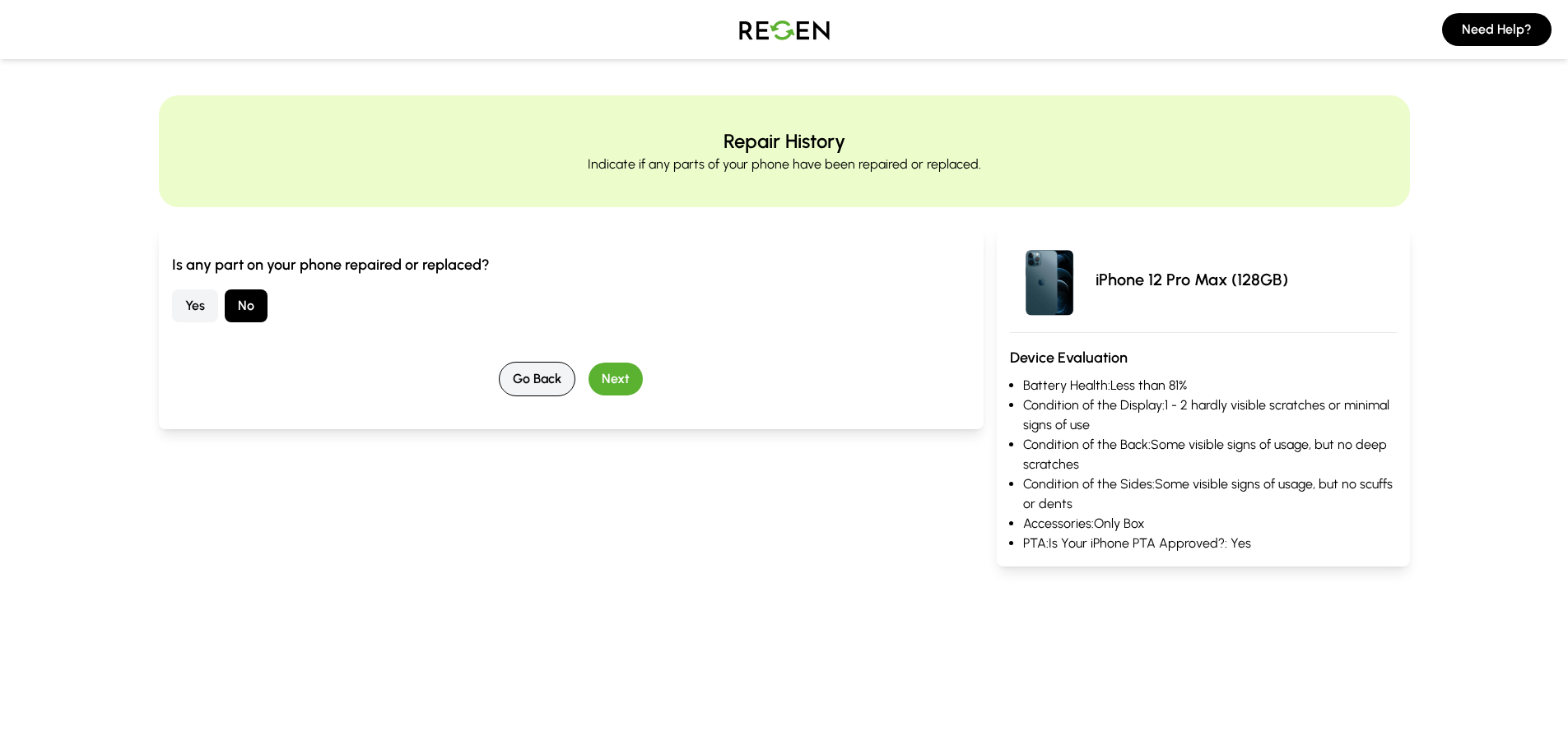
click at [533, 377] on button "Go Back" at bounding box center [537, 379] width 77 height 35
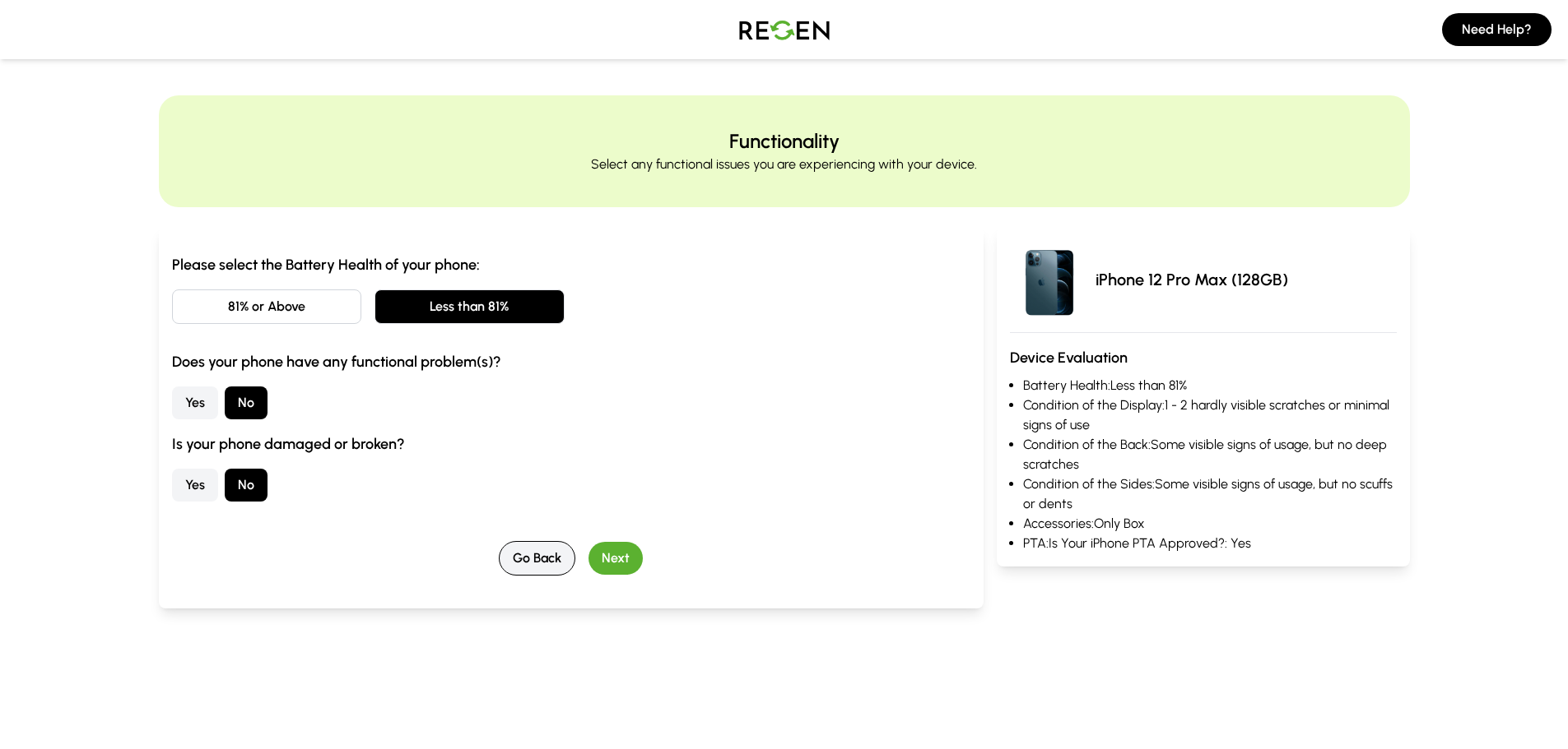
click at [561, 546] on button "Go Back" at bounding box center [537, 559] width 77 height 35
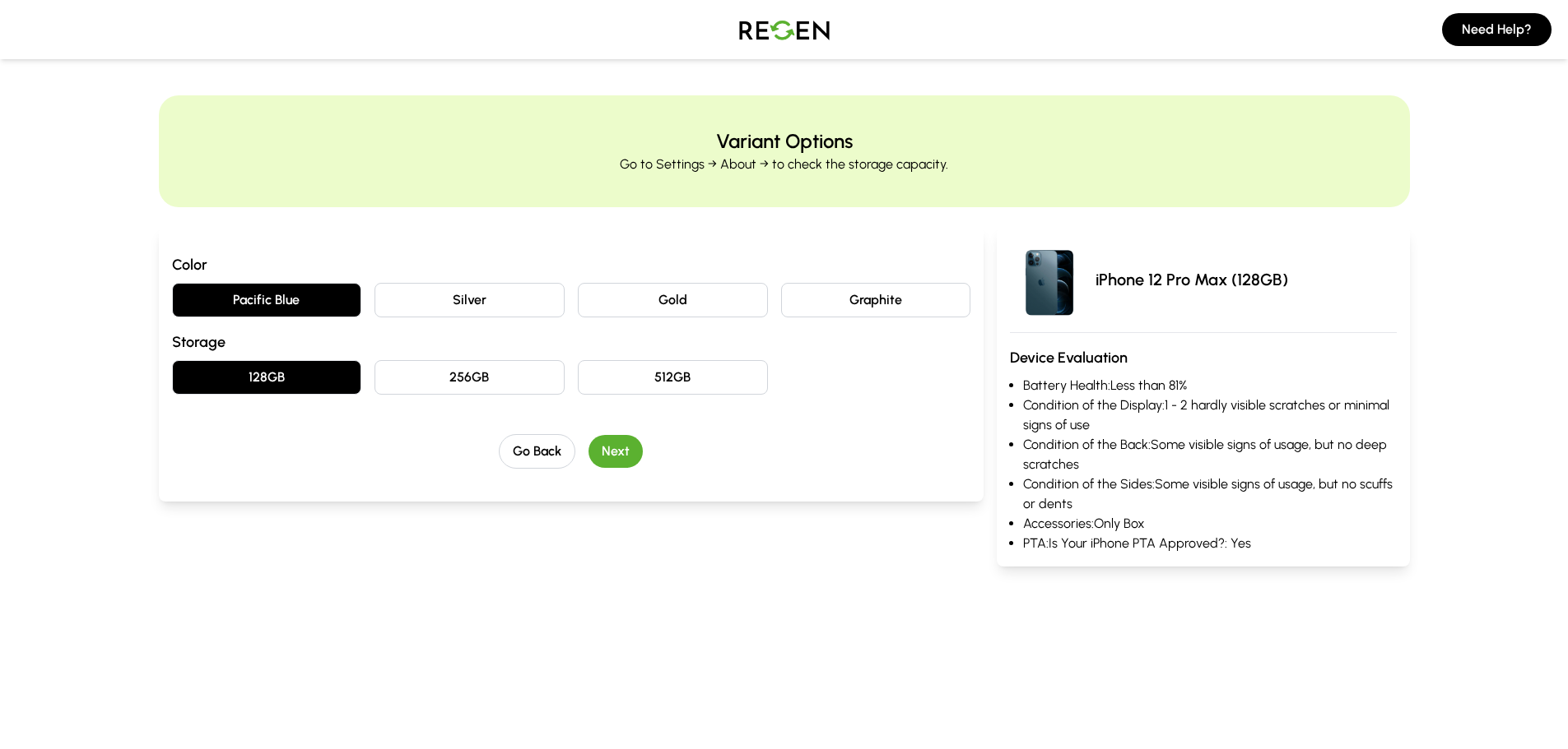
click at [608, 453] on button "Next" at bounding box center [616, 452] width 54 height 33
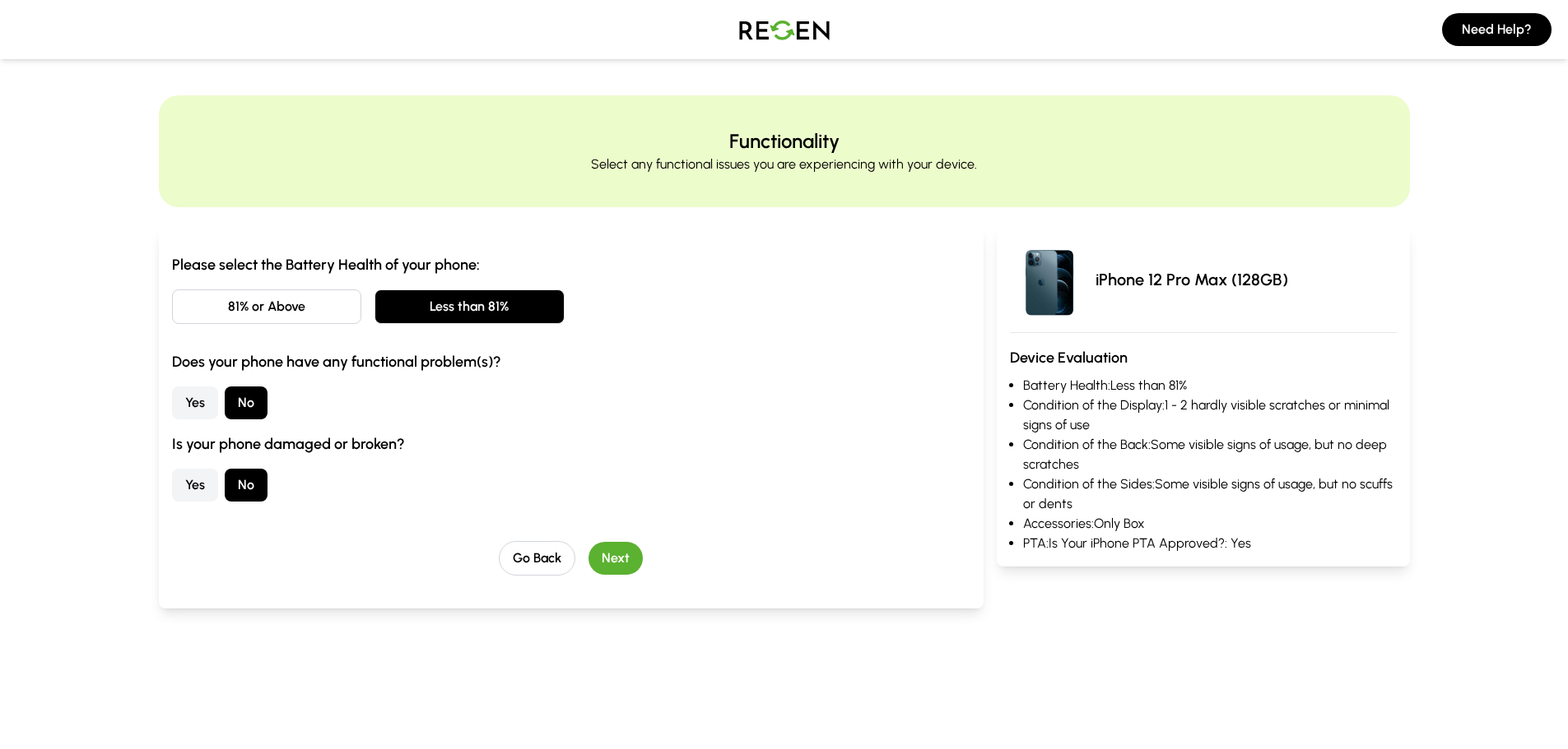
click at [628, 554] on button "Next" at bounding box center [616, 559] width 54 height 33
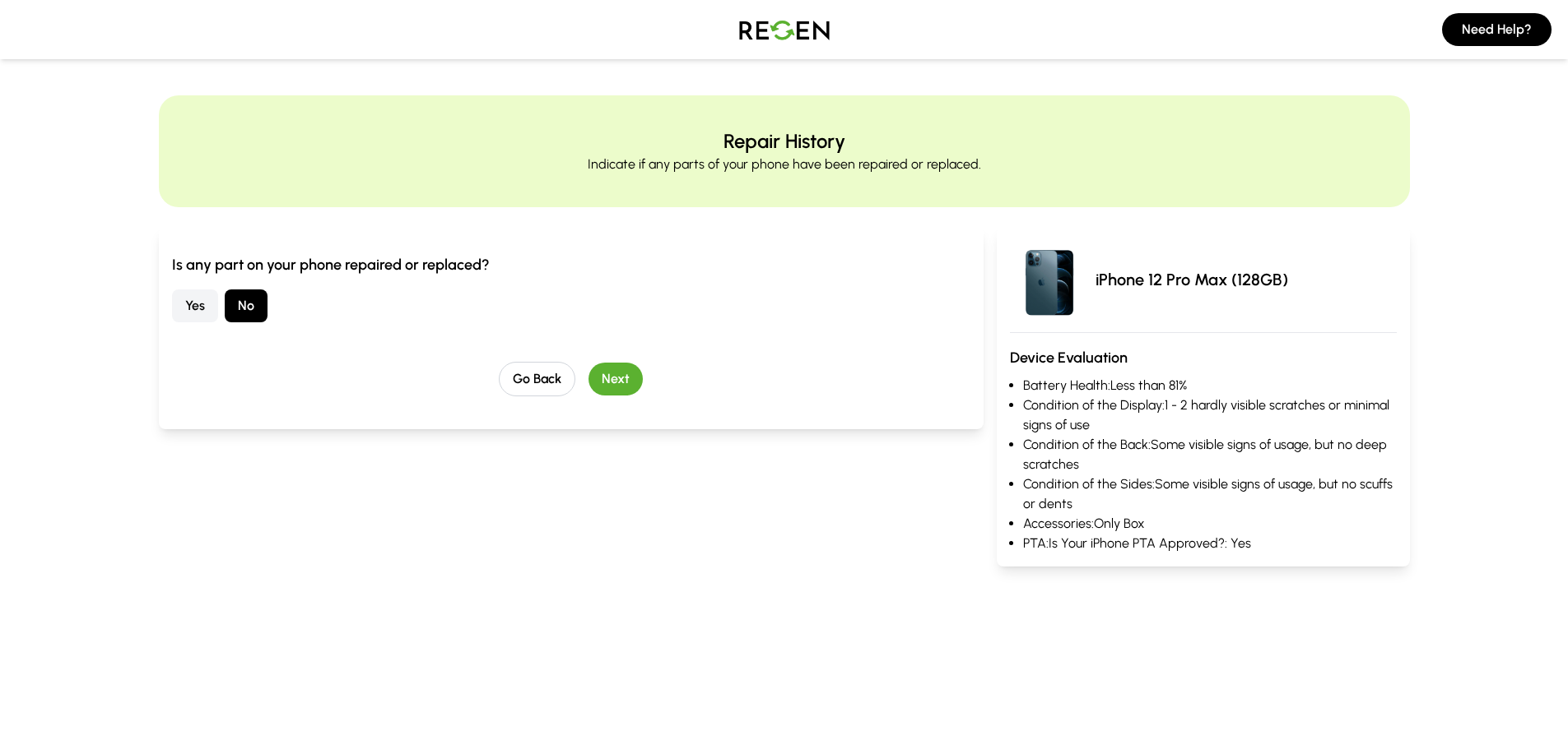
click at [612, 379] on button "Next" at bounding box center [616, 379] width 54 height 33
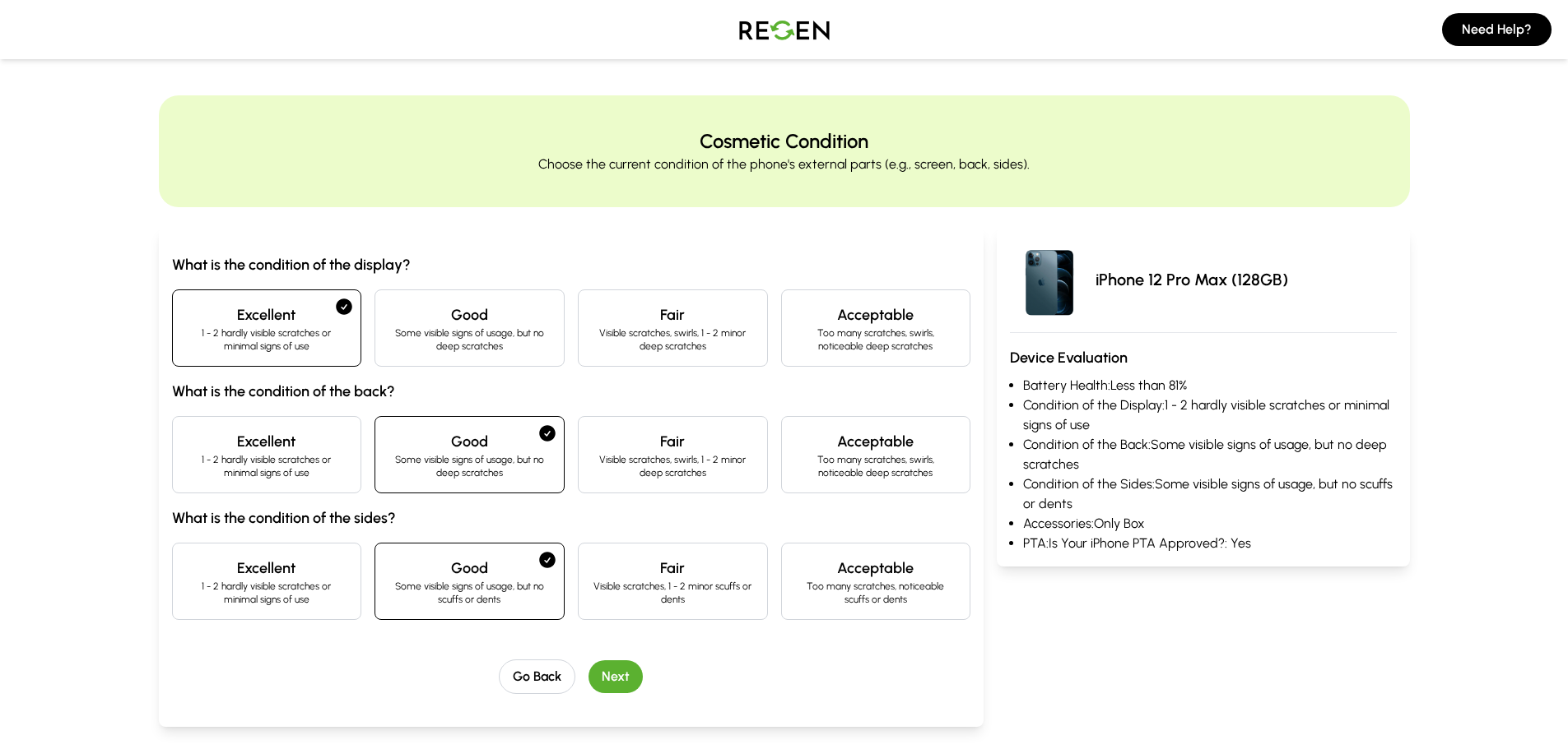
click at [619, 675] on button "Next" at bounding box center [616, 677] width 54 height 33
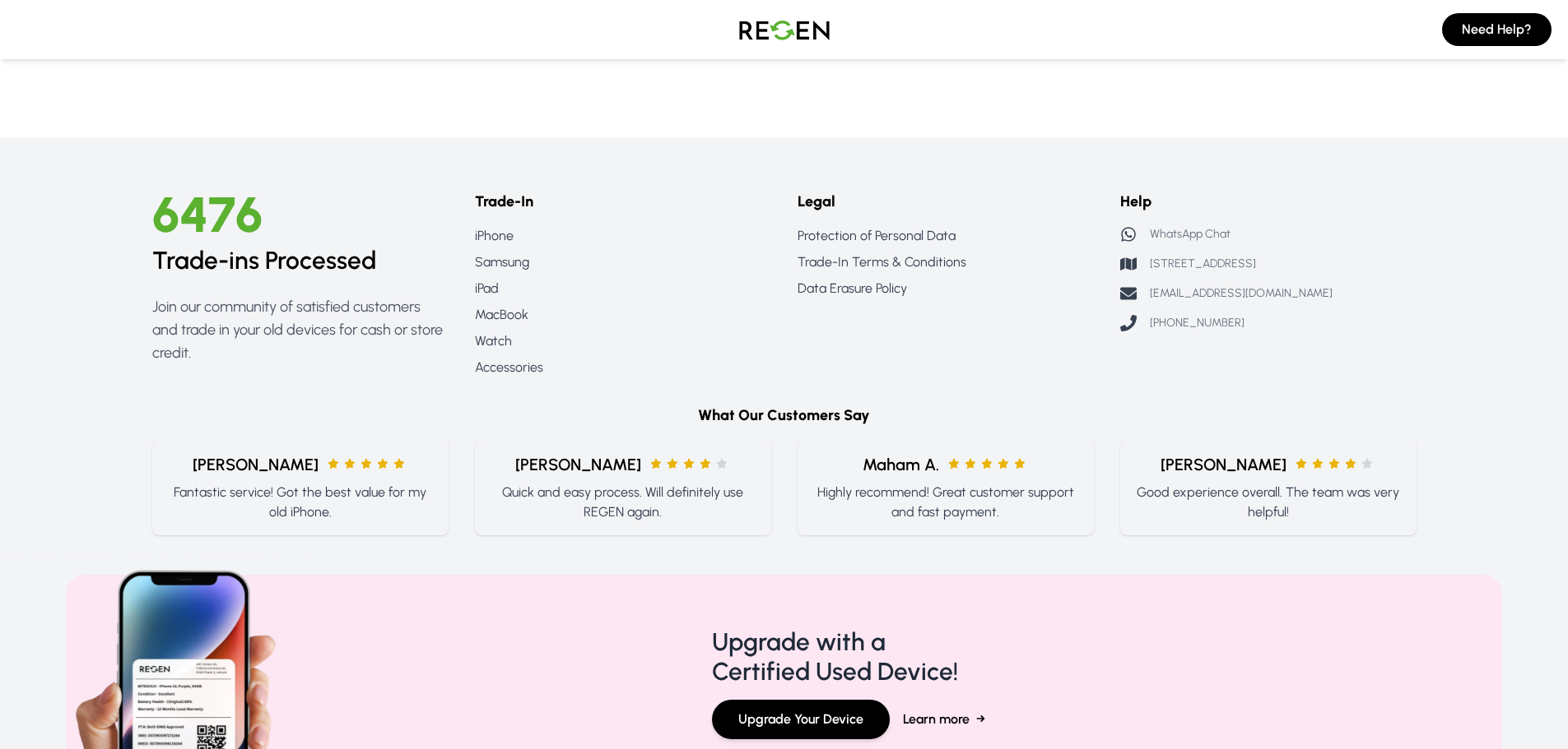
scroll to position [806, 0]
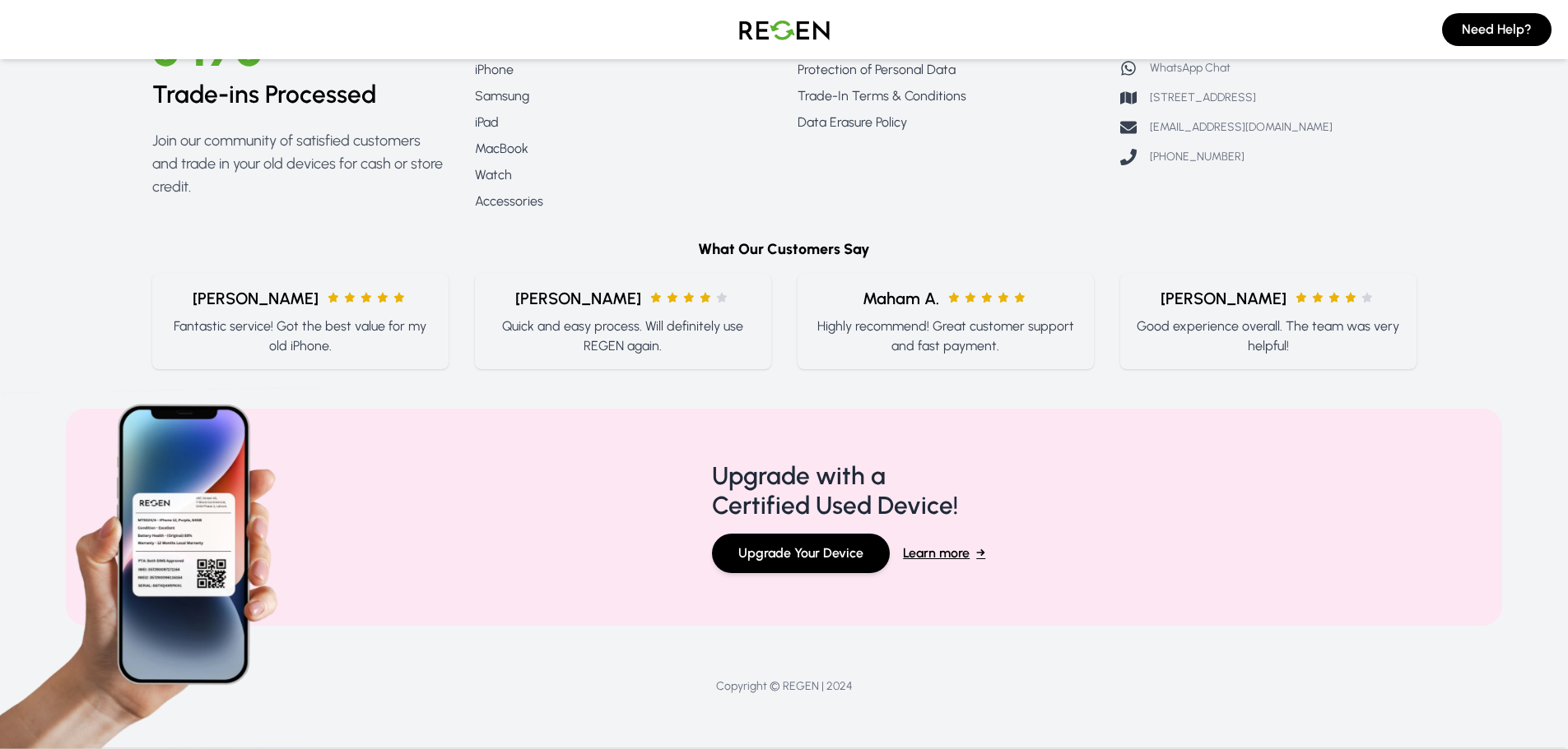
click at [948, 545] on span "Learn more" at bounding box center [936, 554] width 67 height 20
